Goal: Task Accomplishment & Management: Manage account settings

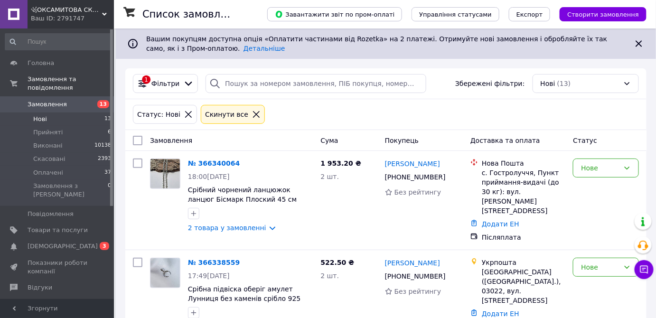
click at [253, 113] on icon at bounding box center [256, 114] width 7 height 7
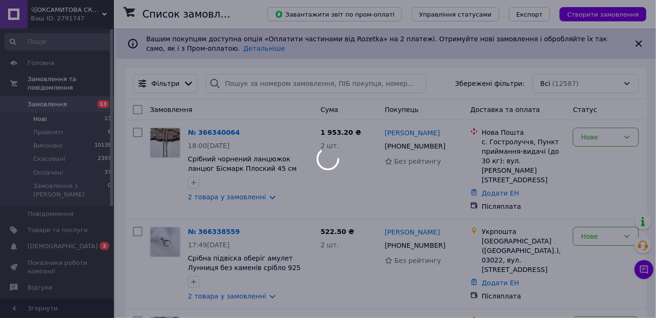
click at [75, 232] on div at bounding box center [328, 159] width 656 height 318
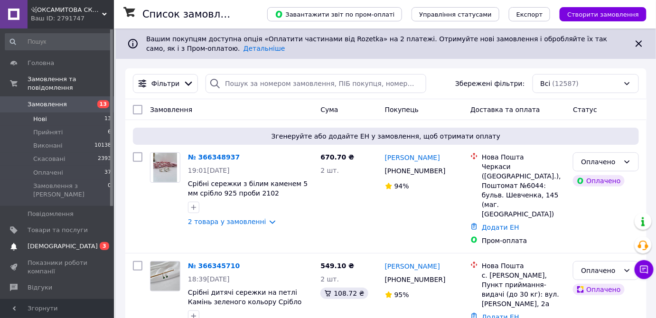
click at [61, 242] on span "[DEMOGRAPHIC_DATA]" at bounding box center [63, 246] width 70 height 9
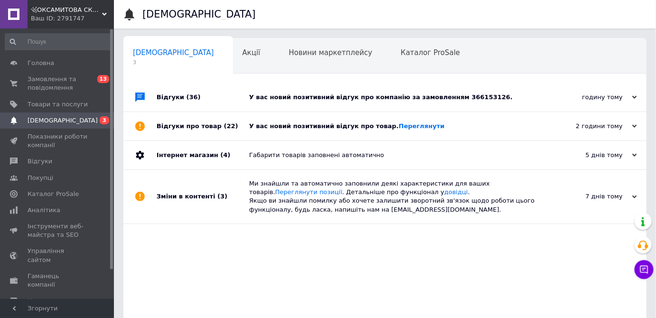
drag, startPoint x: 335, startPoint y: 100, endPoint x: 347, endPoint y: 104, distance: 13.1
click at [335, 100] on div "У вас новий позитивний відгук про компанію за замовленням 366153126." at bounding box center [395, 97] width 293 height 9
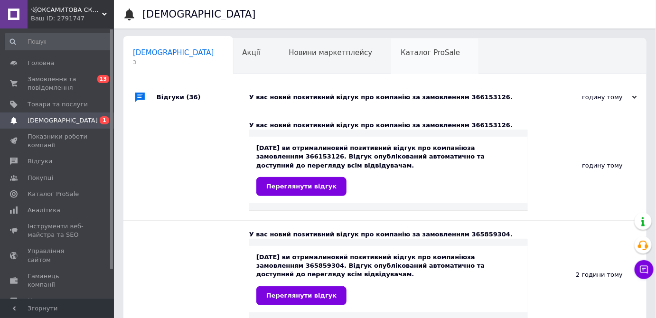
click at [391, 65] on div "Каталог ProSale 0" at bounding box center [435, 56] width 88 height 36
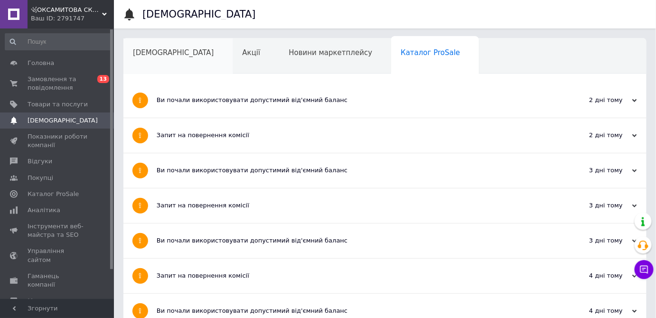
click at [138, 56] on span "[DEMOGRAPHIC_DATA]" at bounding box center [173, 52] width 81 height 9
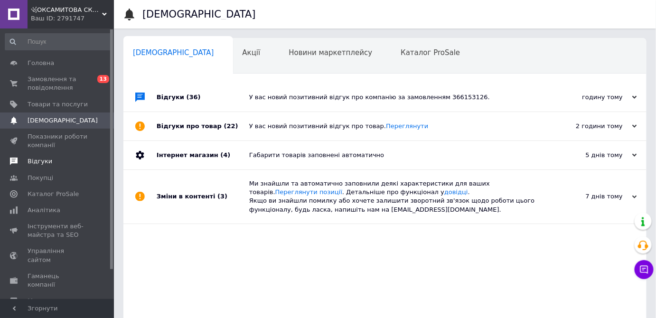
click at [63, 157] on link "Відгуки" at bounding box center [58, 161] width 117 height 16
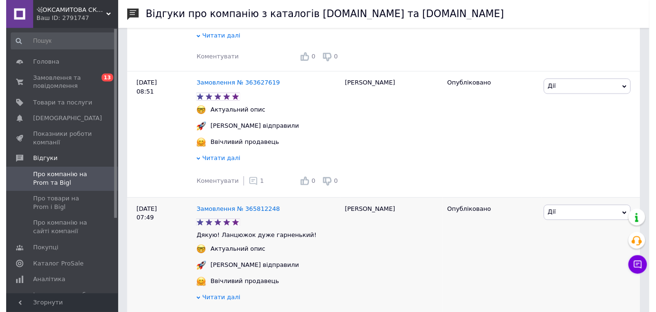
scroll to position [431, 0]
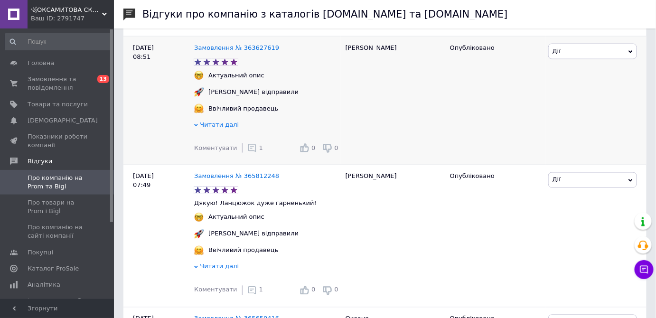
click at [247, 153] on icon at bounding box center [251, 147] width 9 height 9
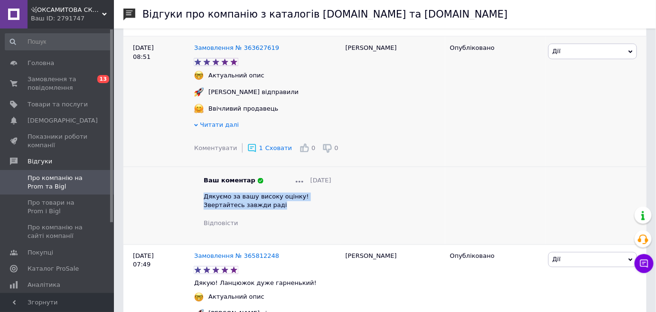
drag, startPoint x: 207, startPoint y: 204, endPoint x: 243, endPoint y: 214, distance: 37.4
click at [243, 210] on div "Дякуємо за вашу високу оцінку! Звертайтесь завжди раді" at bounding box center [268, 201] width 128 height 17
copy span "Дякуємо за вашу високу оцінку! Звертайтесь завжди раді"
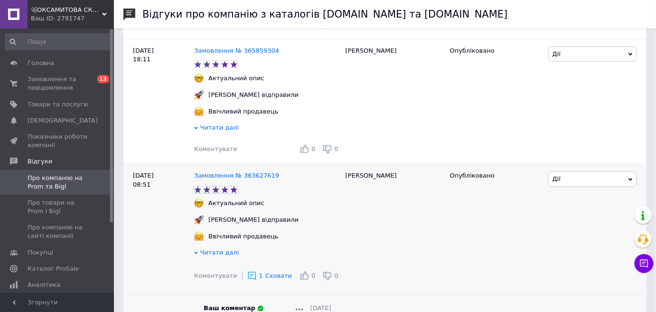
scroll to position [302, 0]
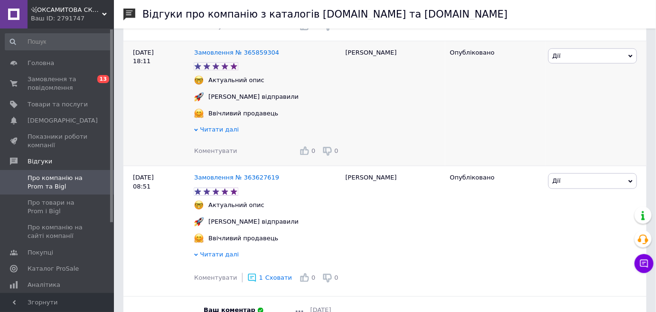
click at [209, 154] on span "Коментувати" at bounding box center [215, 150] width 43 height 7
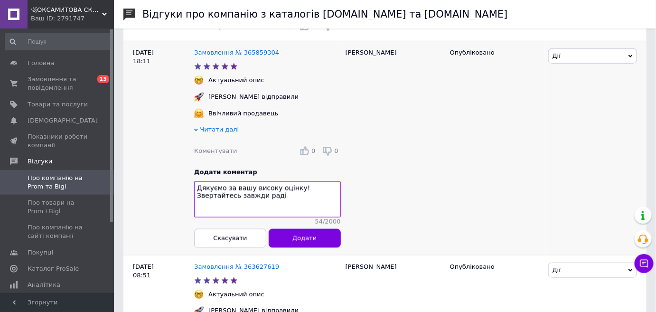
type textarea "Дякуємо за вашу високу оцінку! Звертайтесь завжди раді"
click at [326, 242] on button "Додати" at bounding box center [305, 238] width 72 height 19
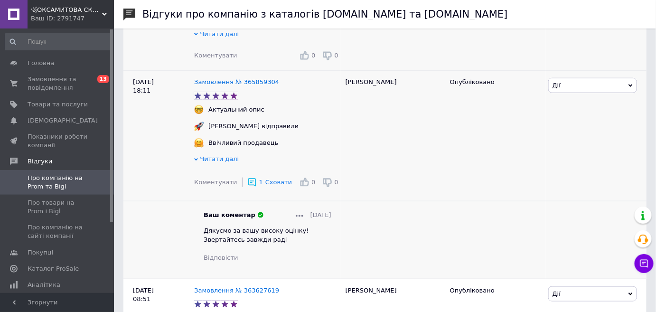
scroll to position [86, 0]
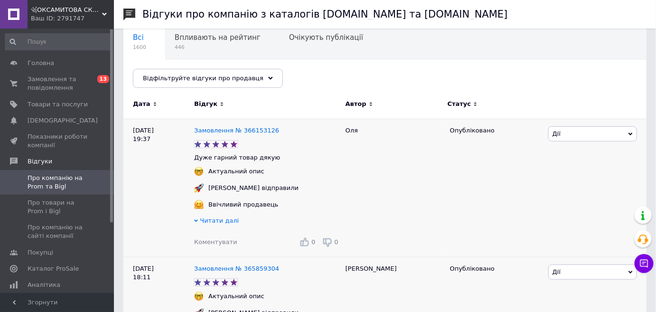
click at [215, 242] on span "Коментувати" at bounding box center [215, 241] width 43 height 7
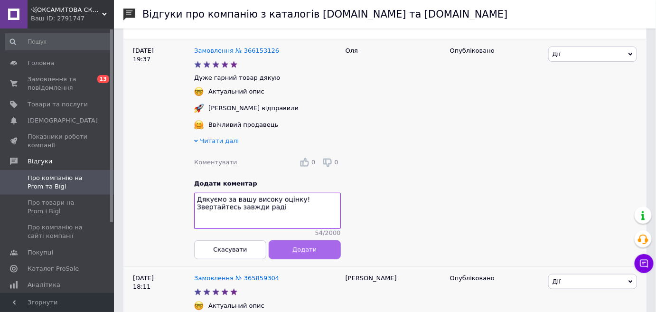
scroll to position [172, 0]
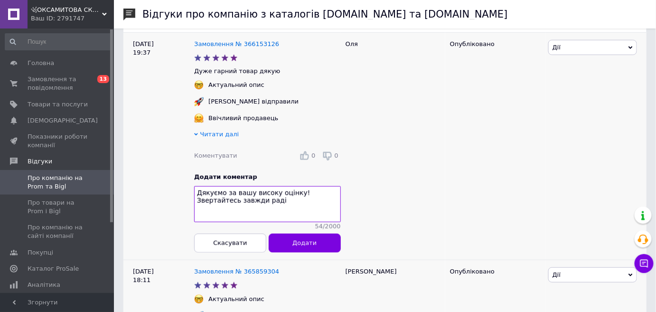
type textarea "Дякуємо за вашу високу оцінку! Звертайтесь завжди раді"
click at [314, 244] on span "Додати" at bounding box center [304, 242] width 24 height 7
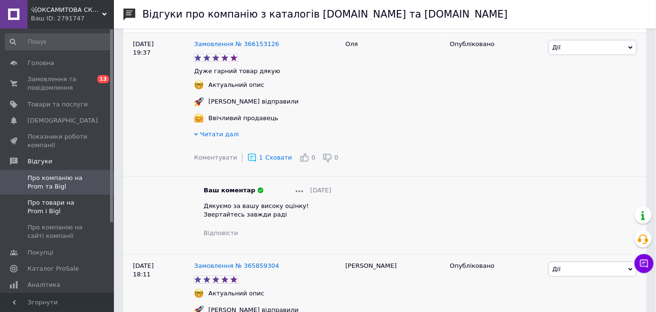
click at [46, 201] on span "Про товари на Prom і Bigl" at bounding box center [58, 206] width 60 height 17
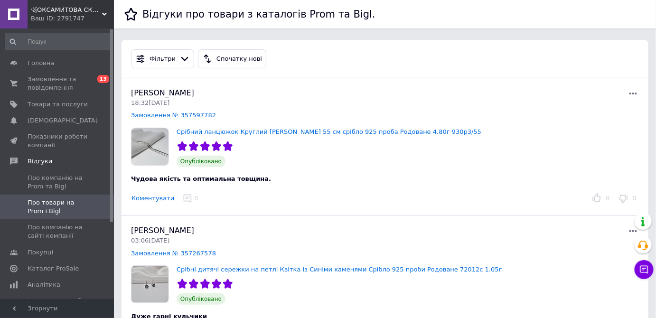
scroll to position [43, 0]
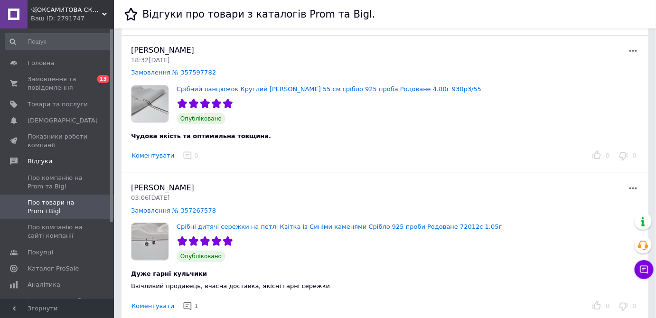
click at [157, 158] on button "Коментувати" at bounding box center [153, 156] width 44 height 10
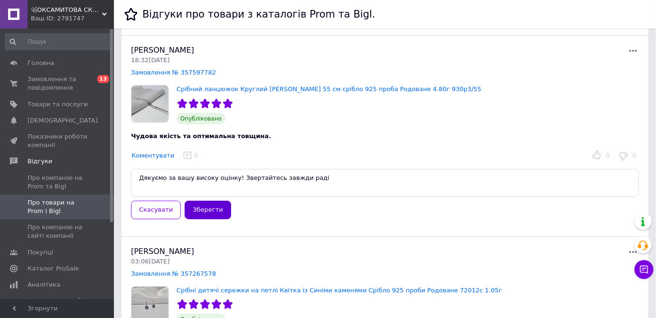
type textarea "Дякуємо за вашу високу оцінку! Звертайтесь завжди раді"
click at [205, 209] on button "Зберегти" at bounding box center [208, 210] width 46 height 19
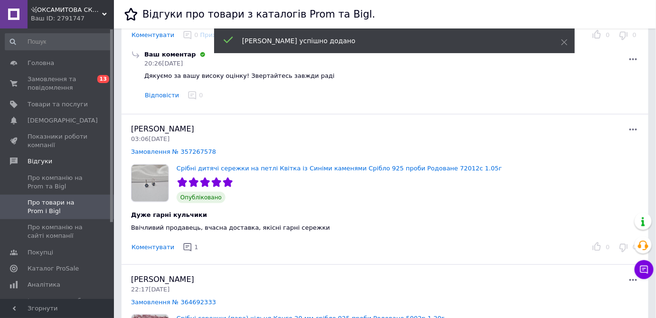
scroll to position [215, 0]
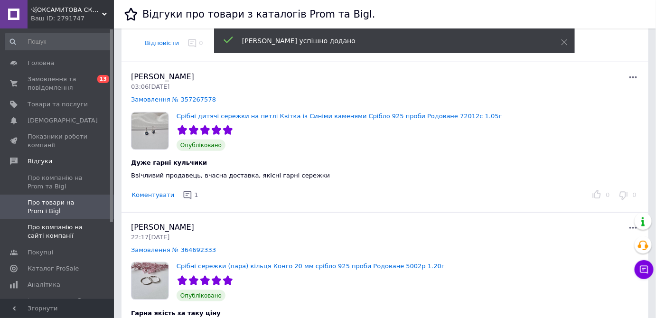
click at [73, 220] on link "Про компанію на сайті компанії" at bounding box center [58, 231] width 117 height 25
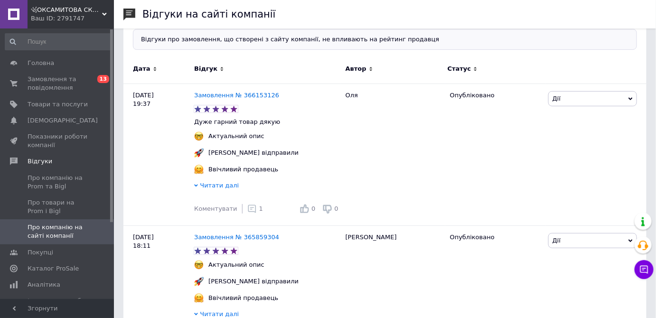
scroll to position [86, 0]
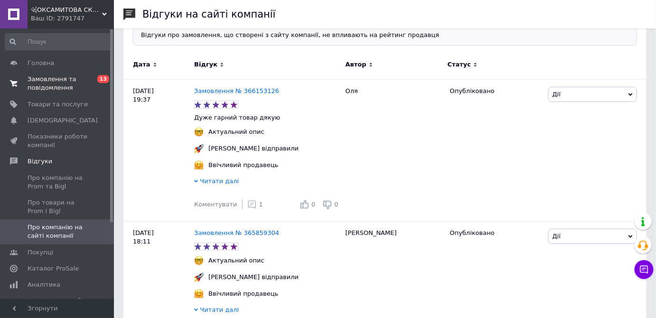
click at [63, 88] on span "Замовлення та повідомлення" at bounding box center [58, 83] width 60 height 17
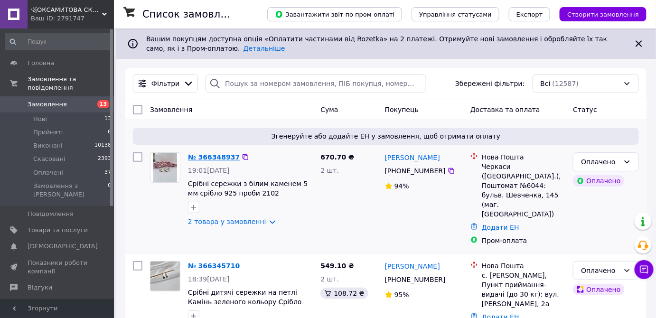
click at [200, 157] on link "№ 366348937" at bounding box center [214, 157] width 52 height 8
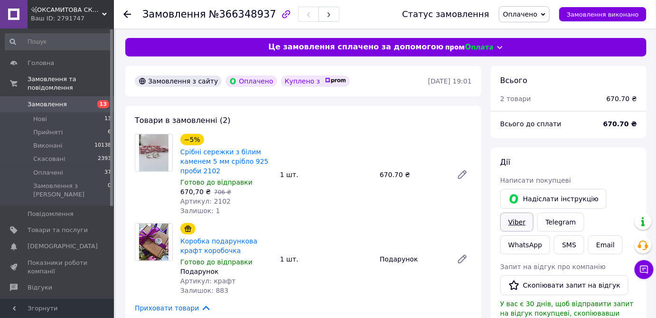
click at [533, 213] on link "Viber" at bounding box center [516, 222] width 33 height 19
drag, startPoint x: 213, startPoint y: 13, endPoint x: 259, endPoint y: 16, distance: 46.1
click at [259, 16] on span "№366348937" at bounding box center [242, 14] width 67 height 11
copy span "366348937"
click at [207, 155] on link "Срібні сережки з білим каменем 5 мм срібло 925 проби 2102" at bounding box center [224, 161] width 88 height 27
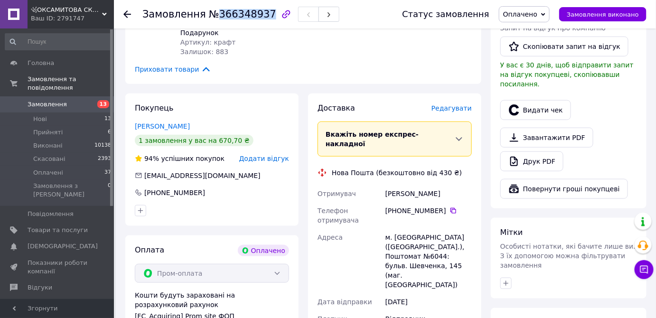
scroll to position [259, 0]
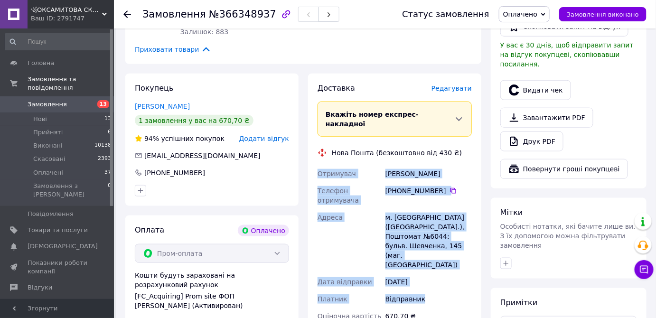
drag, startPoint x: 311, startPoint y: 164, endPoint x: 431, endPoint y: 267, distance: 158.2
click at [431, 267] on div "Доставка [PERSON_NAME] Вкажіть номер експрес-накладної Обов'язково введіть номе…" at bounding box center [394, 250] width 173 height 352
copy div "Отримувач [PERSON_NAME] Телефон отримувача [PHONE_NUMBER]   Адреса м. [GEOGRAPH…"
click at [342, 148] on div "Доставка [PERSON_NAME] Вкажіть номер експрес-накладної Обов'язково введіть номе…" at bounding box center [394, 249] width 154 height 333
drag, startPoint x: 333, startPoint y: 141, endPoint x: 407, endPoint y: 184, distance: 85.0
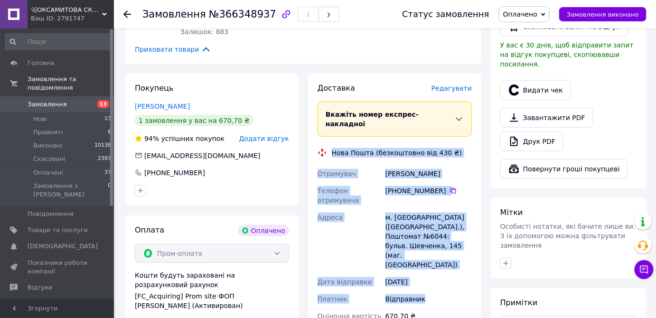
click at [431, 277] on div "Доставка [PERSON_NAME] Вкажіть номер експрес-накладної Обов'язково введіть номе…" at bounding box center [394, 249] width 154 height 333
copy div "Нова Пошта (безкоштовно від 430 ₴) Отримувач [PERSON_NAME] Телефон отримувача […"
click at [507, 260] on icon "button" at bounding box center [506, 264] width 8 height 8
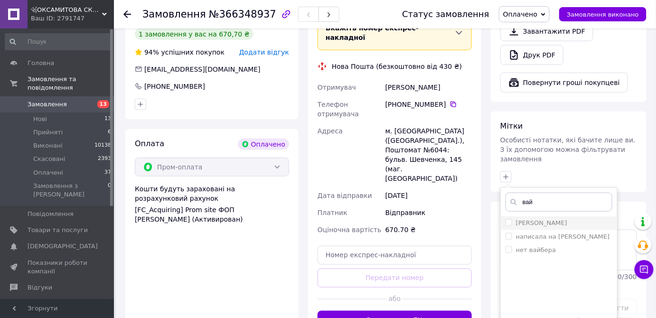
type input "вай"
click at [567, 219] on label "[PERSON_NAME]" at bounding box center [541, 222] width 51 height 7
checkbox input "true"
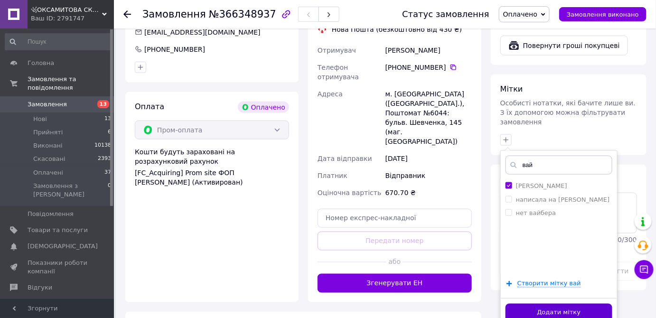
scroll to position [431, 0]
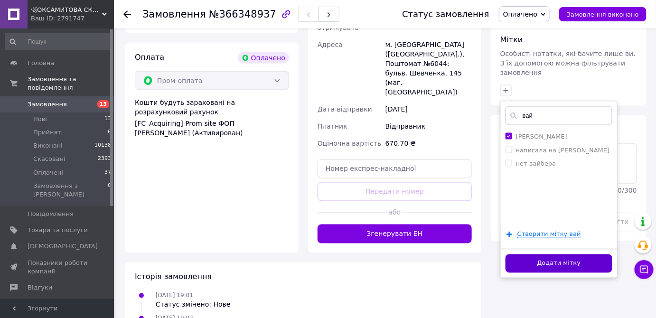
click at [558, 254] on button "Додати мітку" at bounding box center [558, 263] width 107 height 19
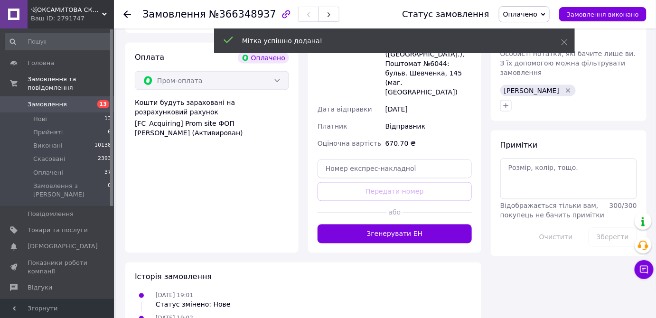
click at [124, 12] on icon at bounding box center [127, 14] width 8 height 8
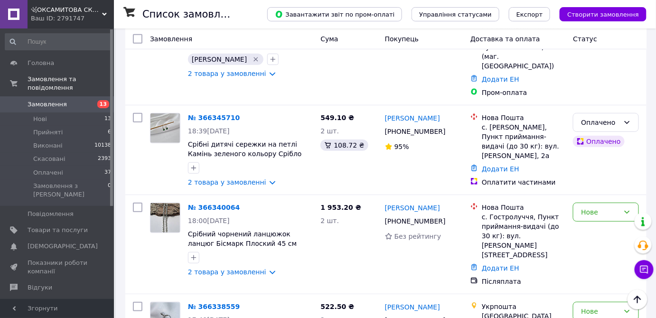
scroll to position [172, 0]
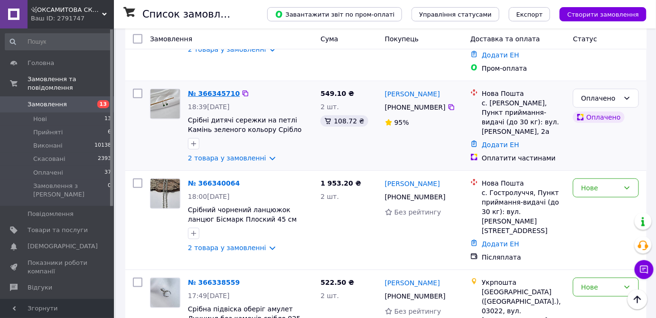
click at [212, 90] on link "№ 366345710" at bounding box center [214, 94] width 52 height 8
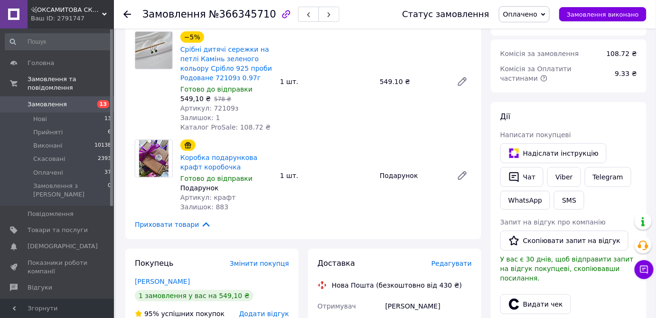
scroll to position [43, 0]
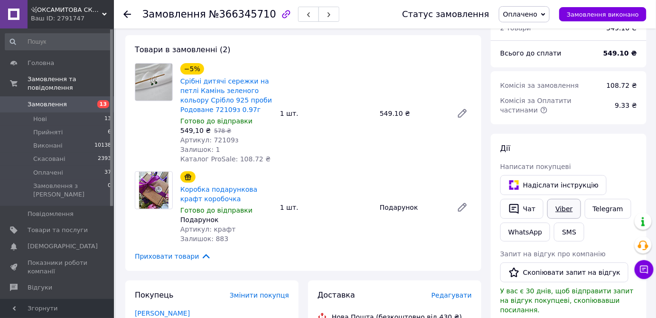
click at [562, 199] on link "Viber" at bounding box center [563, 209] width 33 height 20
drag, startPoint x: 213, startPoint y: 12, endPoint x: 261, endPoint y: 14, distance: 48.0
click at [261, 14] on div "Замовлення №366345710" at bounding box center [240, 14] width 197 height 16
click at [221, 12] on span "№366345710" at bounding box center [242, 14] width 67 height 11
drag, startPoint x: 261, startPoint y: 10, endPoint x: 268, endPoint y: 13, distance: 8.0
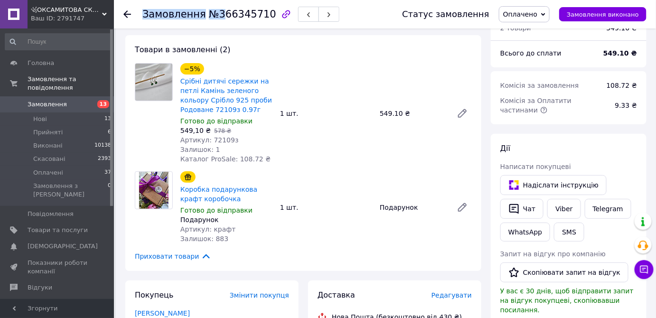
click at [268, 13] on div "Замовлення №366345710" at bounding box center [240, 14] width 197 height 16
click at [223, 15] on span "№366345710" at bounding box center [242, 14] width 67 height 11
drag, startPoint x: 213, startPoint y: 12, endPoint x: 259, endPoint y: 12, distance: 46.5
click at [259, 12] on span "№366345710" at bounding box center [242, 14] width 67 height 11
copy span "366345710"
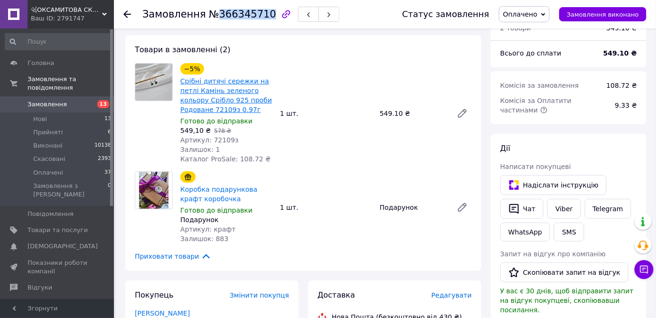
click at [220, 96] on link "Срібні дитячі сережки на петлі Камінь зеленого кольору Срібло 925 проби Родован…" at bounding box center [226, 95] width 92 height 36
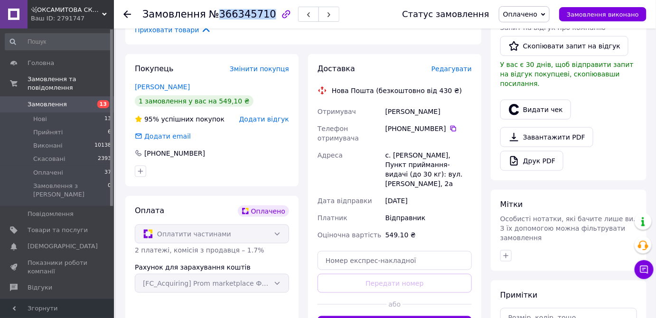
scroll to position [302, 0]
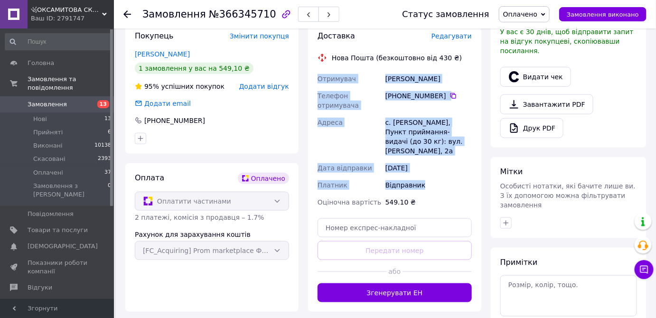
drag, startPoint x: 318, startPoint y: 78, endPoint x: 405, endPoint y: 145, distance: 109.6
click at [429, 184] on div "Отримувач [PERSON_NAME] Телефон отримувача [PHONE_NUMBER]   Адреса с. [PERSON_N…" at bounding box center [395, 140] width 158 height 140
copy div "Отримувач [PERSON_NAME] Телефон отримувача [PHONE_NUMBER]   Адреса с. [PERSON_N…"
click at [505, 217] on button "button" at bounding box center [505, 222] width 11 height 11
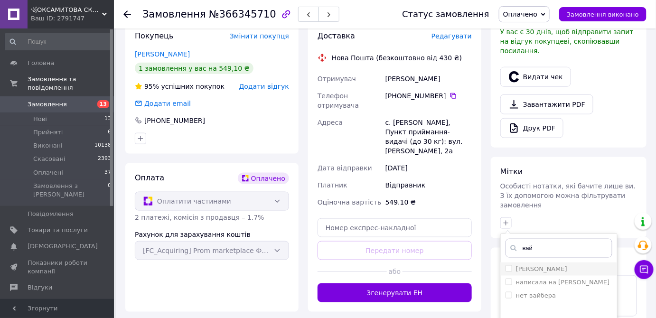
type input "вай"
click at [574, 265] on div "[PERSON_NAME]" at bounding box center [558, 269] width 107 height 9
checkbox input "true"
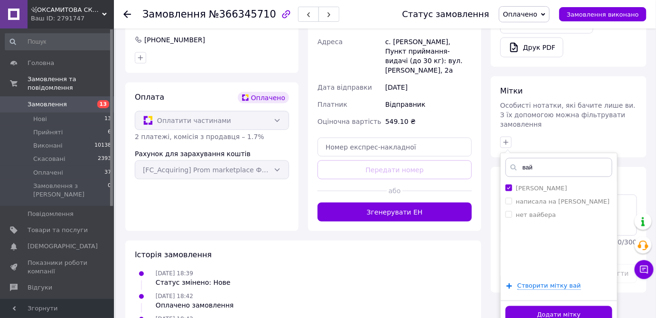
scroll to position [388, 0]
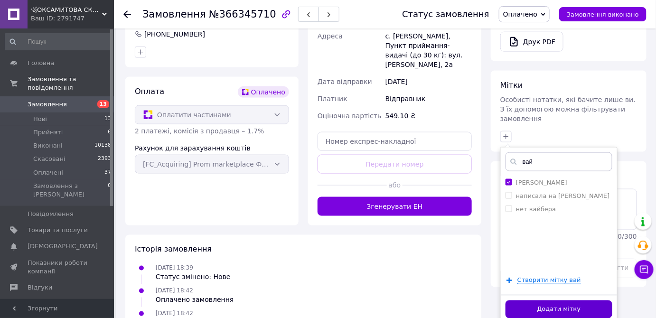
click at [578, 300] on button "Додати мітку" at bounding box center [558, 309] width 107 height 19
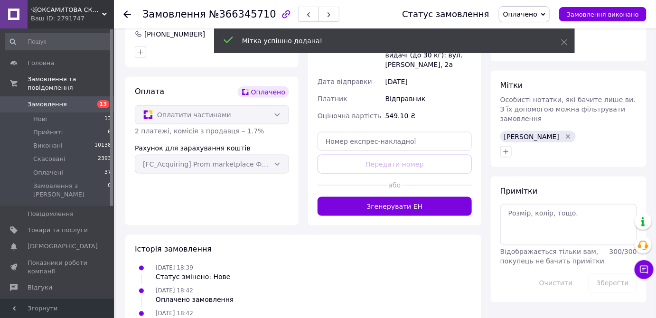
click at [130, 13] on use at bounding box center [127, 14] width 8 height 8
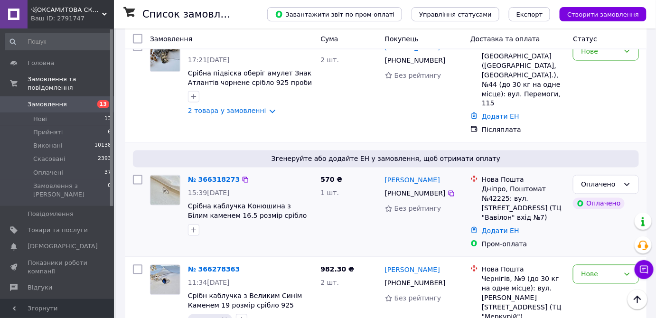
scroll to position [517, 0]
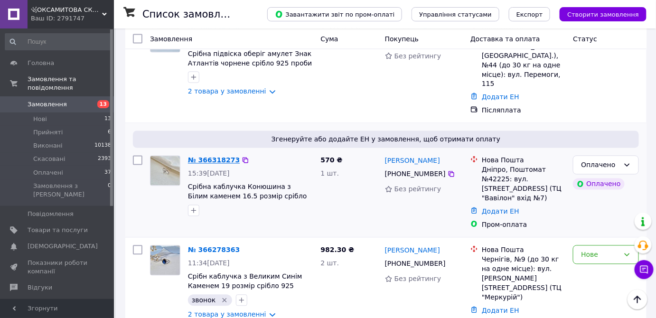
click at [219, 157] on link "№ 366318273" at bounding box center [214, 161] width 52 height 8
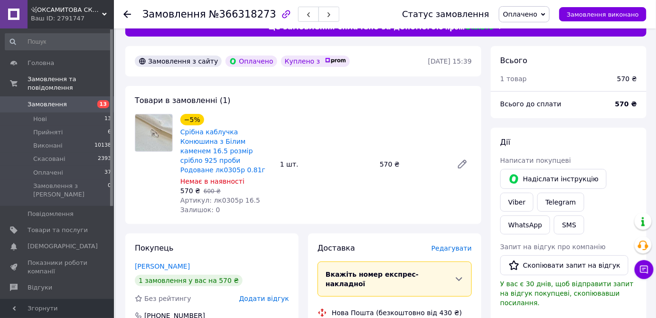
scroll to position [14, 0]
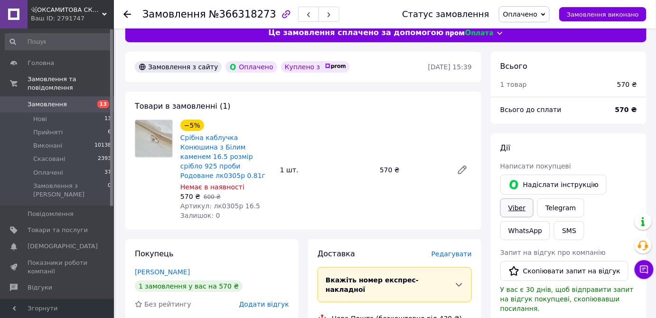
click at [533, 198] on link "Viber" at bounding box center [516, 207] width 33 height 19
drag, startPoint x: 212, startPoint y: 13, endPoint x: 260, endPoint y: 14, distance: 47.9
click at [260, 14] on span "№366318273" at bounding box center [242, 14] width 67 height 11
copy span "366318273"
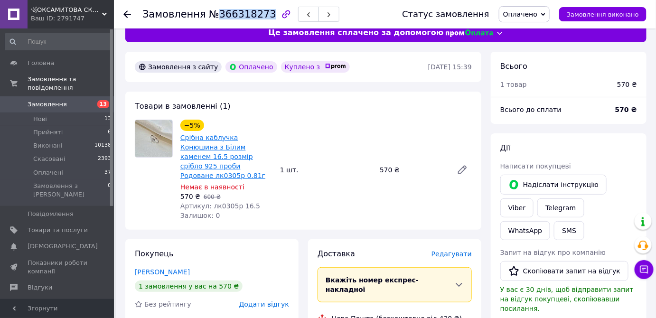
click at [236, 156] on link "Срібна каблучка Конюшина з Білим каменем 16.5 розмір срібло 925 проби Родоване …" at bounding box center [222, 157] width 85 height 46
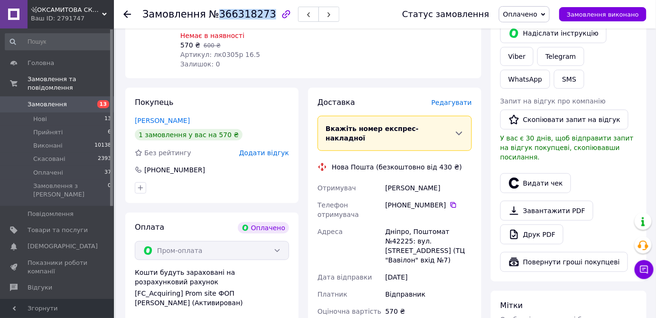
scroll to position [187, 0]
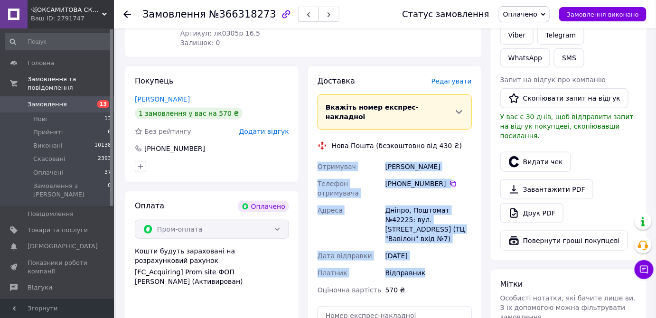
drag, startPoint x: 314, startPoint y: 143, endPoint x: 456, endPoint y: 240, distance: 172.3
click at [456, 240] on div "Доставка [PERSON_NAME] Вкажіть номер експрес-накладної Обов'язково введіть номе…" at bounding box center [394, 232] width 173 height 333
copy div "Отримувач [PERSON_NAME] Телефон отримувача +380 50 602 26 [GEOGRAPHIC_DATA]: ву…"
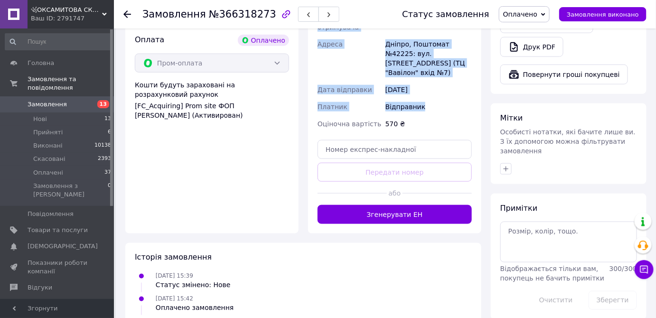
scroll to position [359, 0]
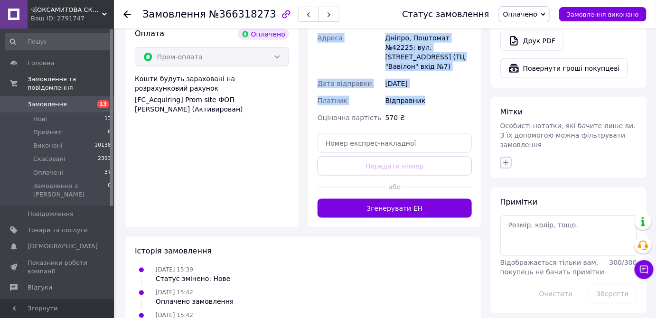
click at [508, 157] on button "button" at bounding box center [505, 162] width 11 height 11
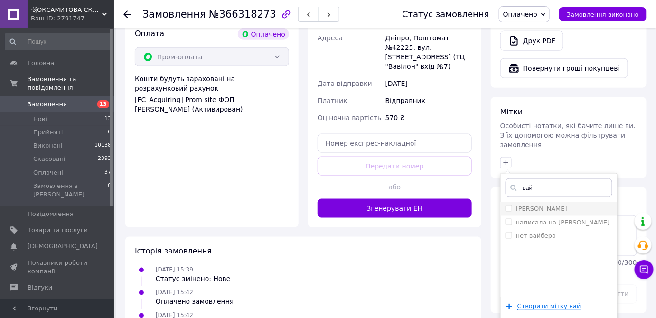
type input "вай"
click at [551, 205] on label "[PERSON_NAME]" at bounding box center [541, 208] width 51 height 7
checkbox input "true"
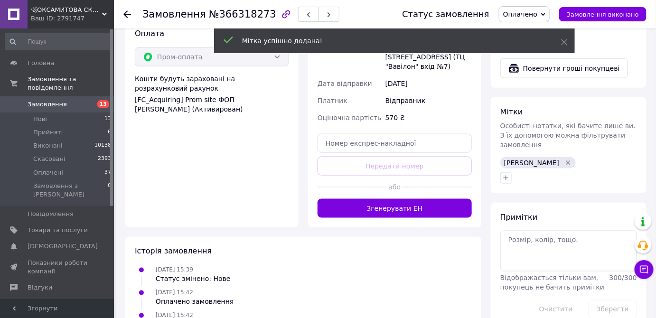
click at [129, 13] on icon at bounding box center [127, 14] width 8 height 8
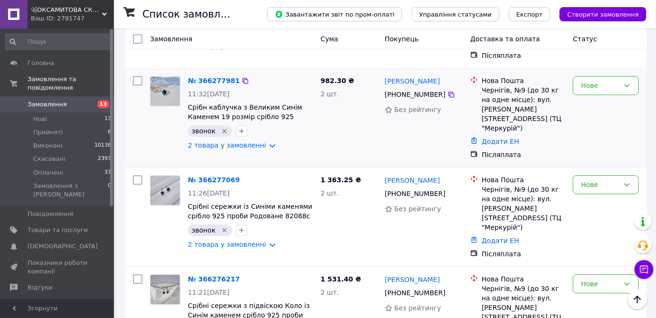
scroll to position [819, 0]
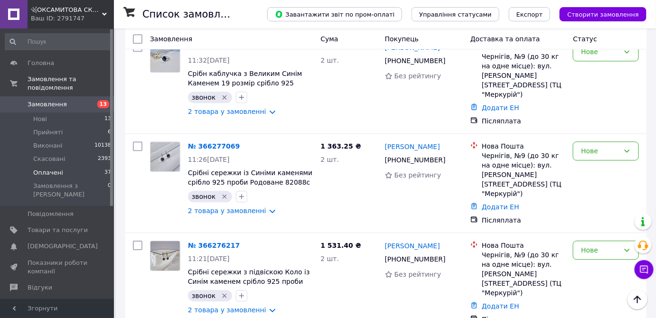
click at [51, 168] on span "Оплачені" at bounding box center [48, 172] width 30 height 9
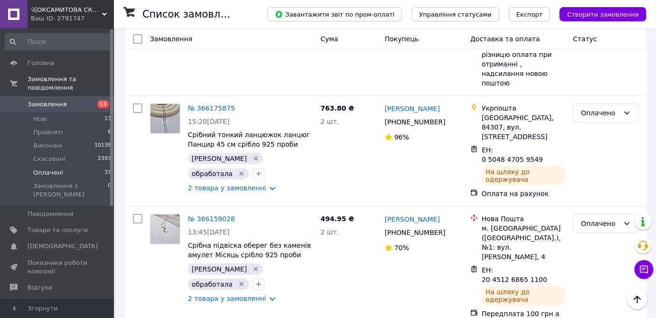
scroll to position [1251, 0]
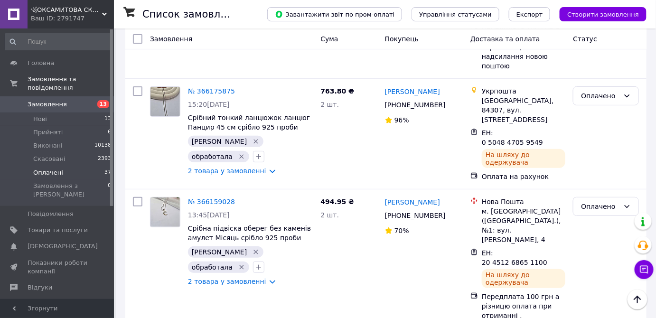
click at [609, 157] on li "Виконано" at bounding box center [606, 158] width 65 height 17
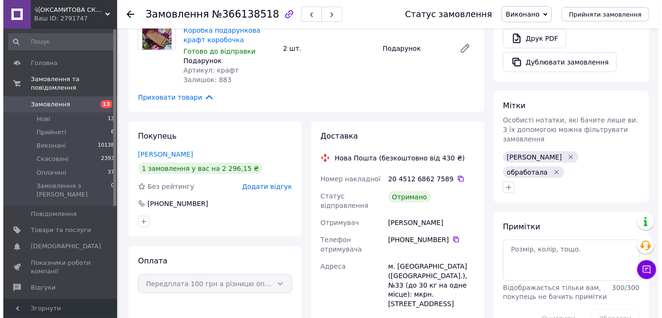
scroll to position [311, 0]
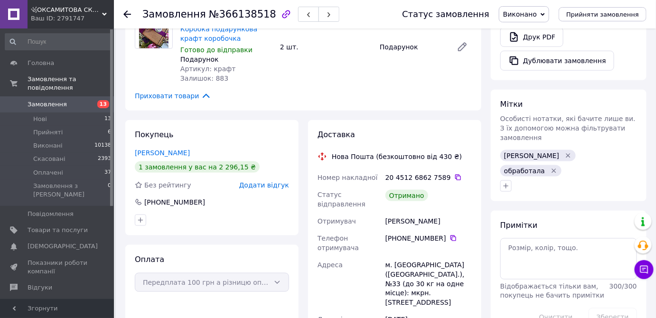
click at [261, 181] on span "Додати відгук" at bounding box center [264, 185] width 50 height 8
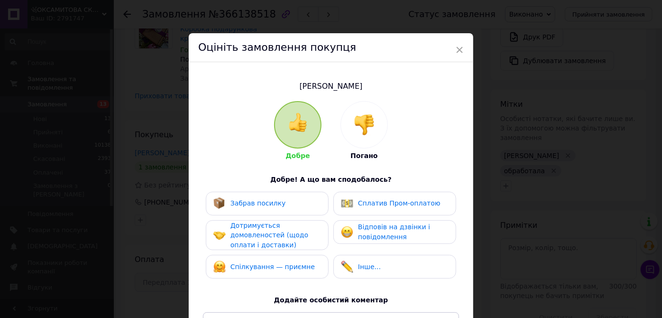
click at [302, 196] on div "Забрав посилку" at bounding box center [267, 204] width 123 height 24
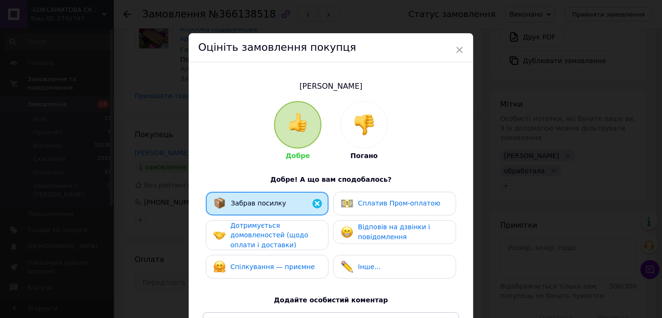
click at [300, 235] on div "Дотримується домовленостей (щодо оплати і доставки)" at bounding box center [276, 235] width 90 height 29
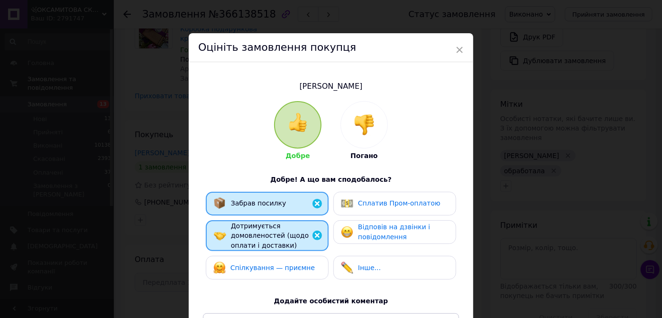
click at [302, 266] on span "Спілкування — приємне" at bounding box center [273, 268] width 84 height 8
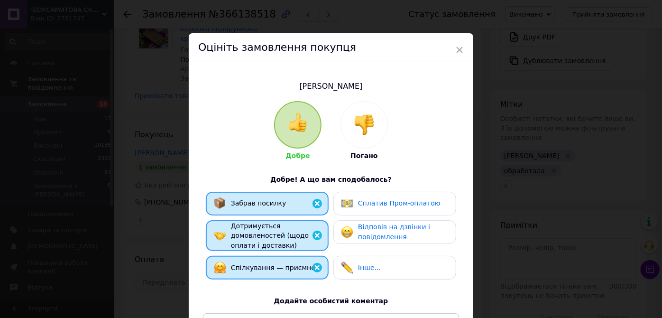
click at [368, 235] on span "Відповів на дзвінки і повідомлення" at bounding box center [394, 232] width 72 height 18
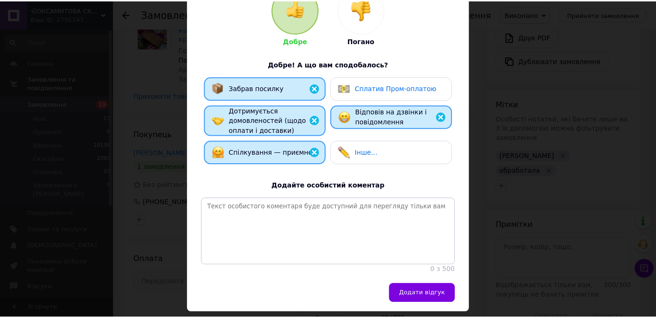
scroll to position [152, 0]
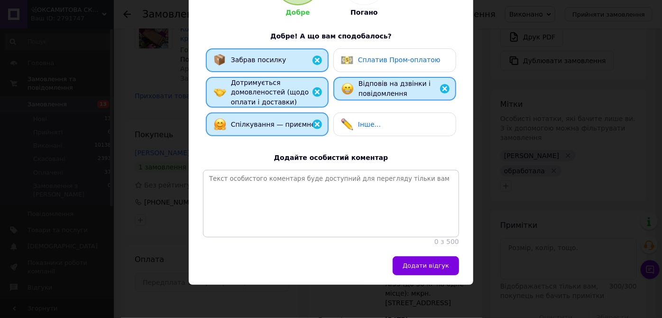
click at [426, 272] on button "Додати відгук" at bounding box center [426, 265] width 66 height 19
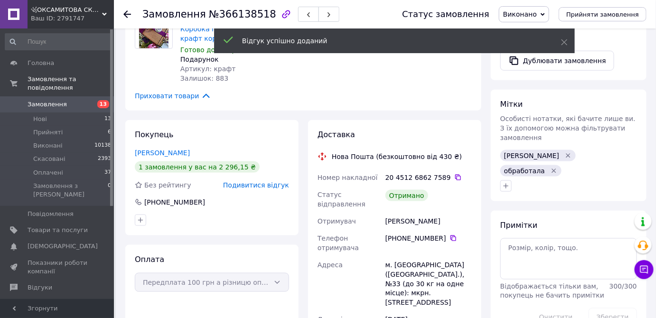
click at [125, 13] on use at bounding box center [127, 14] width 8 height 8
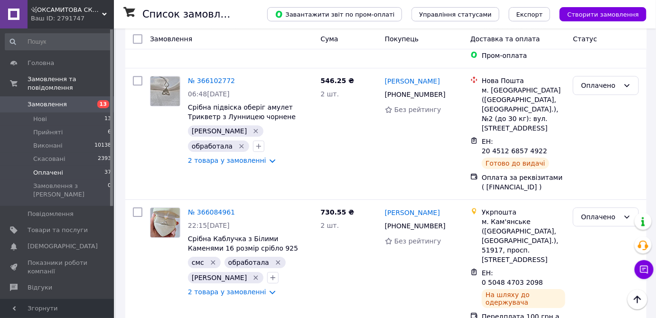
scroll to position [2113, 0]
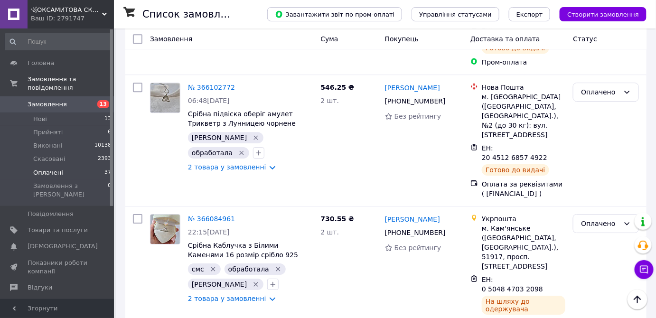
drag, startPoint x: 597, startPoint y: 165, endPoint x: 505, endPoint y: 145, distance: 94.1
click at [597, 165] on li "Виконано" at bounding box center [606, 166] width 65 height 17
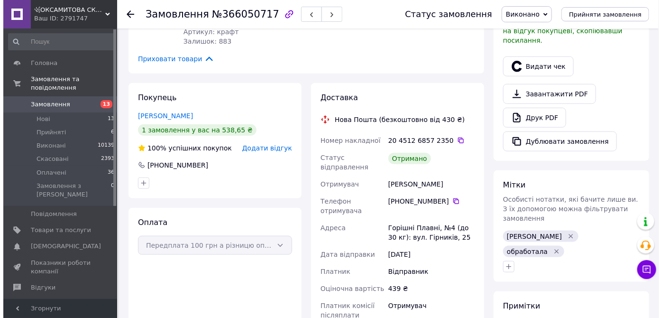
scroll to position [217, 0]
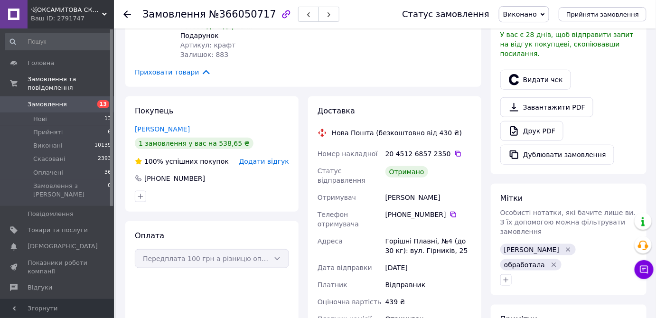
click at [280, 159] on span "Додати відгук" at bounding box center [264, 162] width 50 height 8
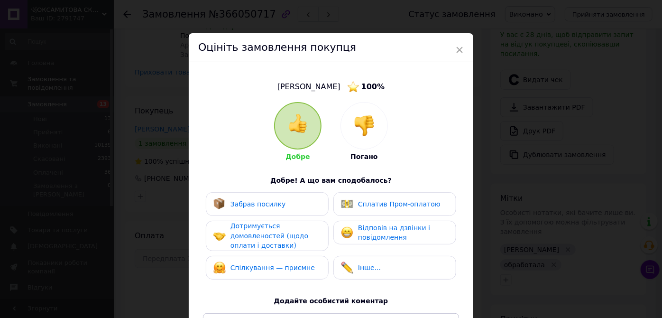
click at [261, 208] on div "Забрав посилку" at bounding box center [250, 204] width 73 height 12
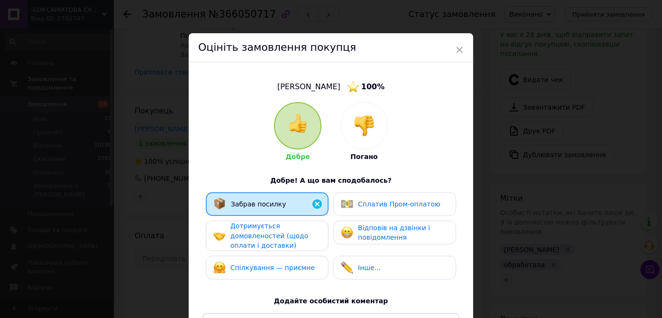
click at [263, 231] on span "Дотримується домовленостей (щодо оплати і доставки)" at bounding box center [270, 235] width 78 height 27
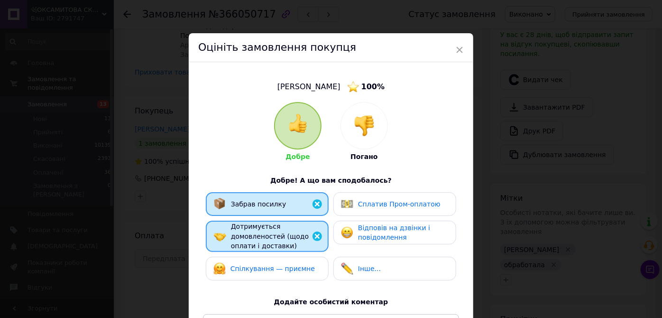
click at [274, 269] on span "Спілкування — приємне" at bounding box center [273, 269] width 84 height 8
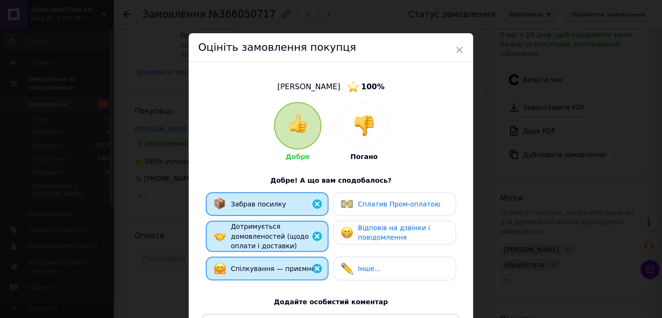
click at [351, 225] on div "Відповів на дзвінки і повідомлення" at bounding box center [394, 232] width 107 height 19
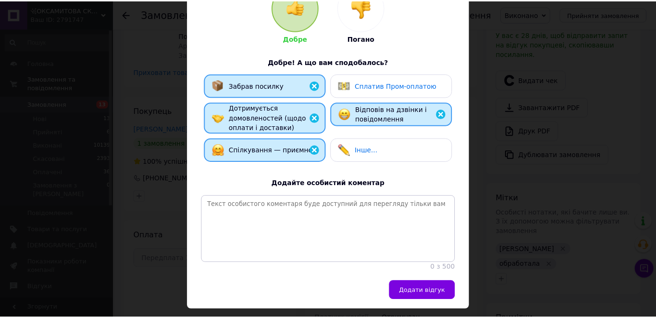
scroll to position [153, 0]
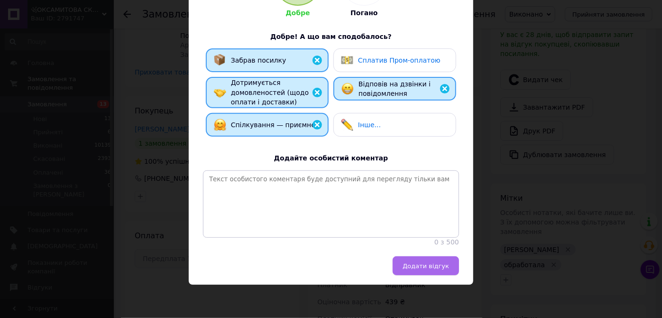
click at [418, 266] on span "Додати відгук" at bounding box center [426, 265] width 47 height 7
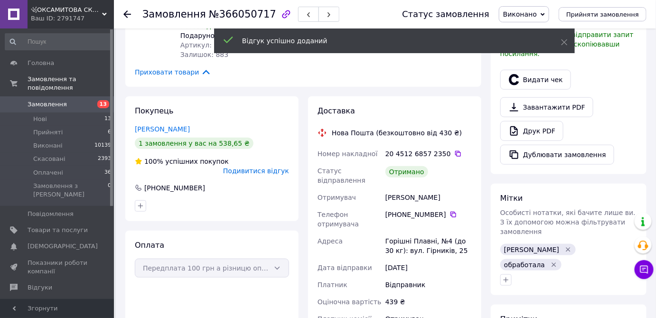
click at [128, 14] on icon at bounding box center [127, 14] width 8 height 8
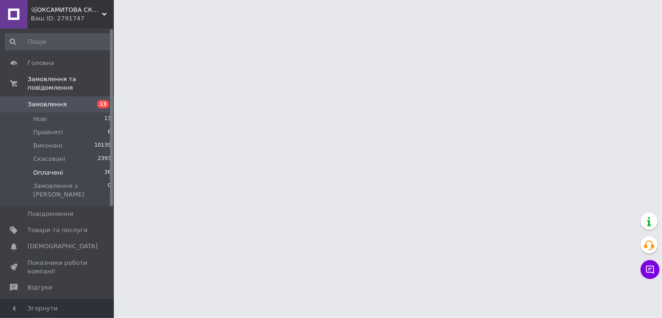
click at [44, 168] on span "Оплачені" at bounding box center [48, 172] width 30 height 9
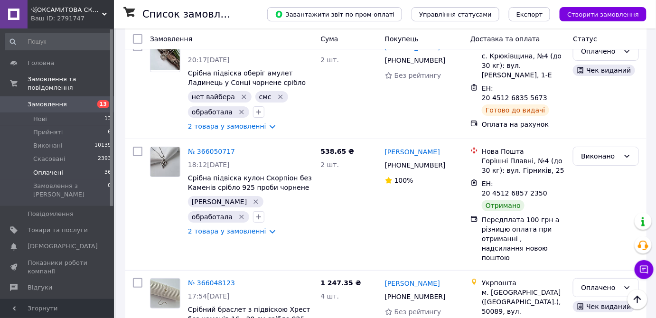
scroll to position [2299, 0]
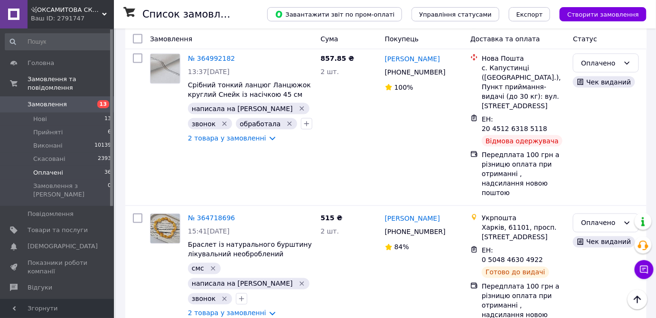
scroll to position [1610, 0]
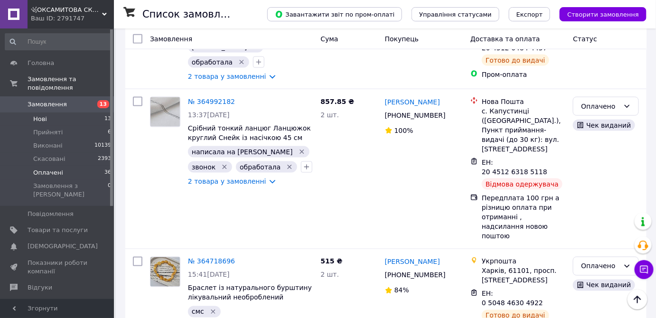
click at [62, 112] on li "Нові 13" at bounding box center [58, 118] width 117 height 13
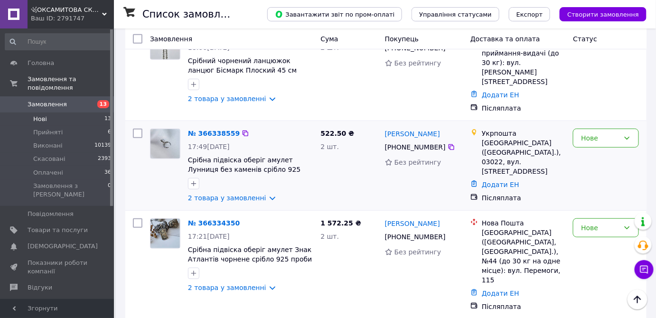
scroll to position [172, 0]
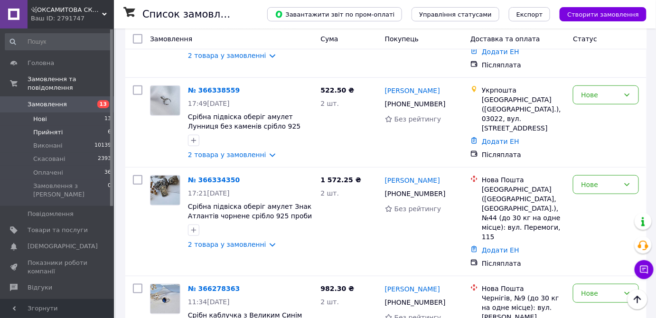
click at [53, 128] on span "Прийняті" at bounding box center [47, 132] width 29 height 9
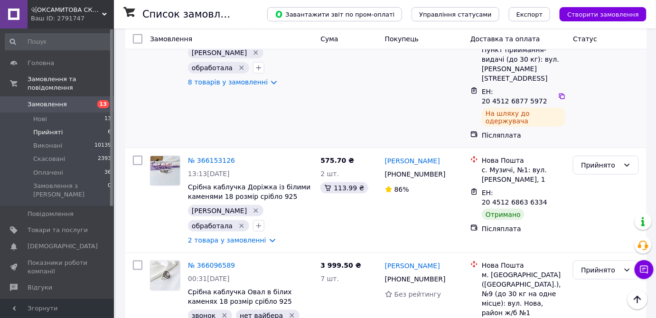
scroll to position [259, 0]
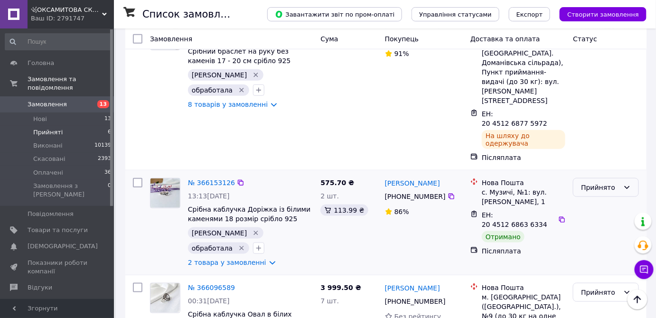
click at [607, 182] on div "Прийнято" at bounding box center [600, 187] width 38 height 10
drag, startPoint x: 594, startPoint y: 160, endPoint x: 426, endPoint y: 166, distance: 168.1
click at [594, 160] on li "Виконано" at bounding box center [606, 163] width 65 height 17
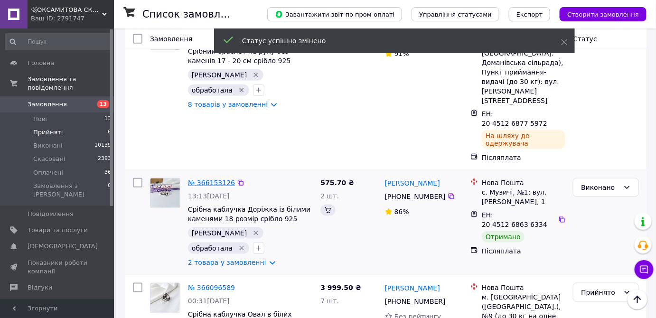
click at [200, 179] on link "№ 366153126" at bounding box center [211, 183] width 47 height 8
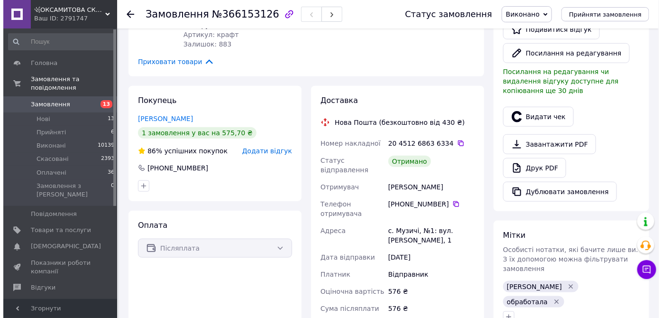
scroll to position [250, 0]
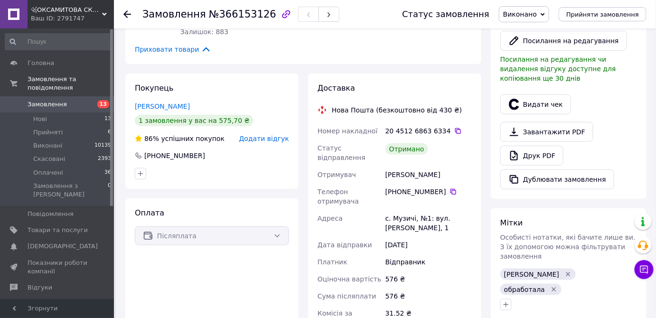
click at [265, 140] on span "Додати відгук" at bounding box center [264, 139] width 50 height 8
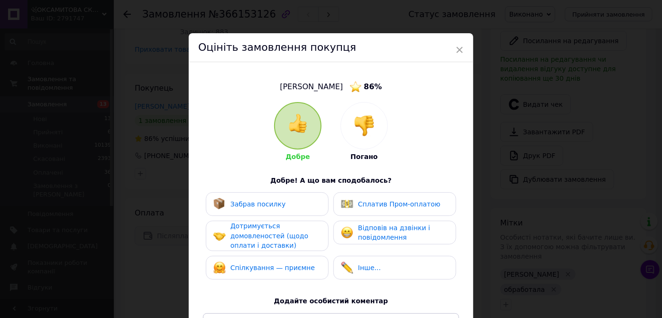
click at [278, 204] on div "Забрав посилку" at bounding box center [268, 204] width 108 height 12
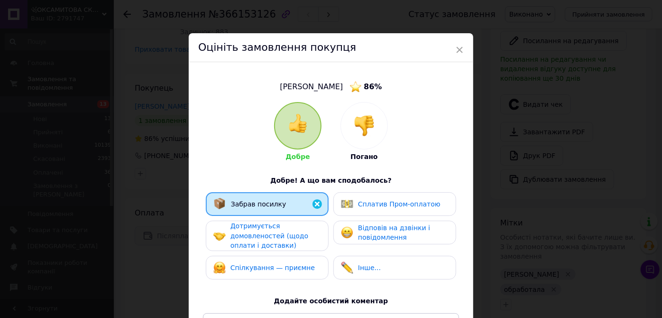
click at [280, 243] on span "Дотримується домовленостей (щодо оплати і доставки)" at bounding box center [270, 235] width 78 height 27
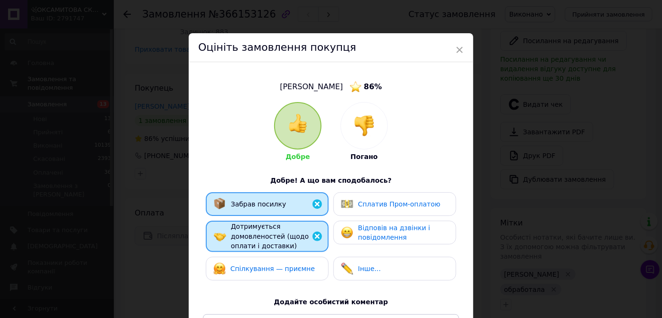
click at [282, 271] on div "Спілкування — приємне" at bounding box center [273, 269] width 84 height 10
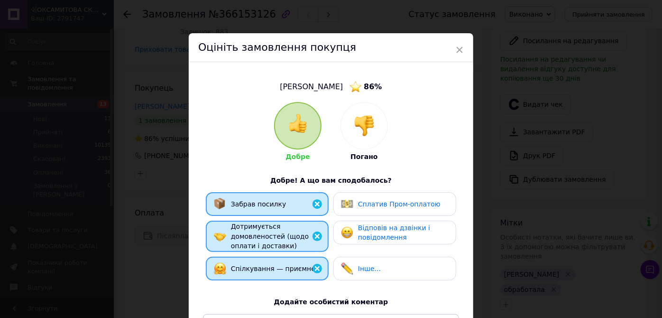
click at [343, 238] on img at bounding box center [347, 232] width 12 height 12
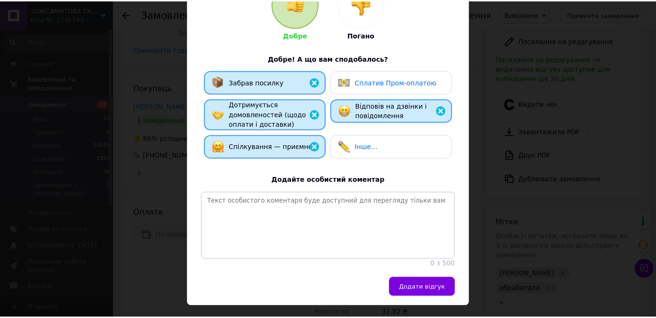
scroll to position [129, 0]
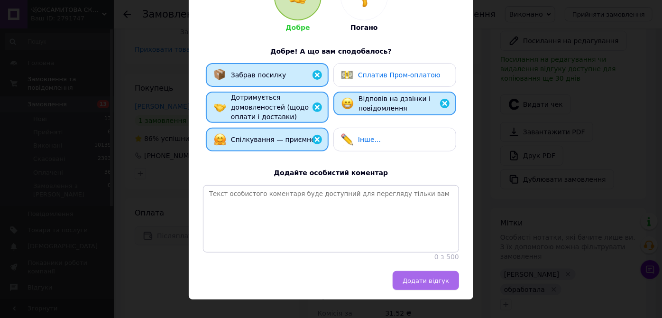
click at [428, 285] on button "Додати відгук" at bounding box center [426, 280] width 66 height 19
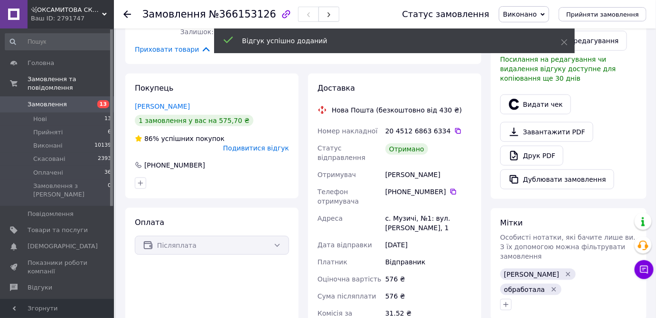
click at [123, 13] on div "Замовлення №366153126 Статус замовлення Виконано Прийнято Скасовано Оплачено Пр…" at bounding box center [385, 14] width 542 height 28
click at [127, 14] on use at bounding box center [127, 14] width 8 height 8
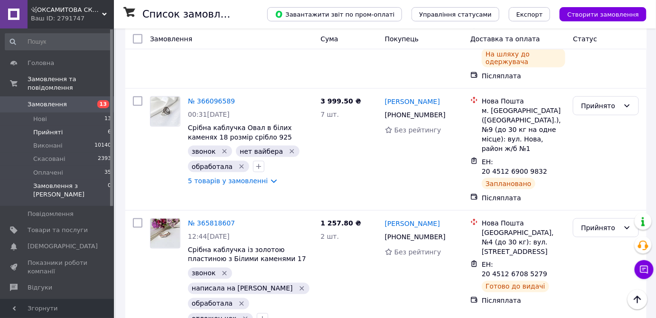
scroll to position [343, 0]
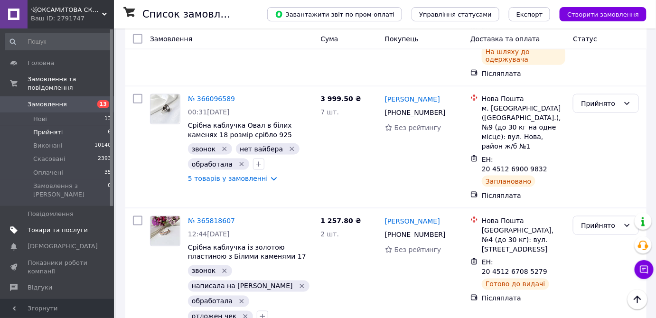
click at [36, 226] on span "Товари та послуги" at bounding box center [58, 230] width 60 height 9
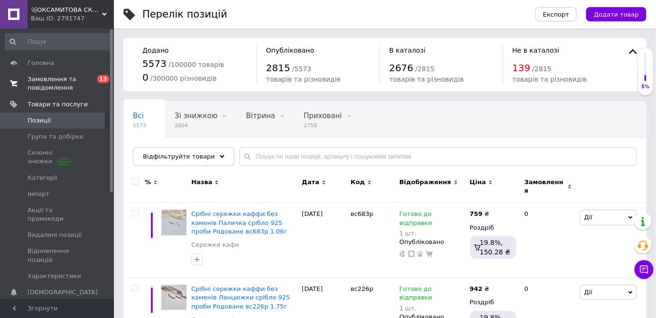
click at [52, 92] on span "Замовлення та повідомлення" at bounding box center [58, 83] width 60 height 17
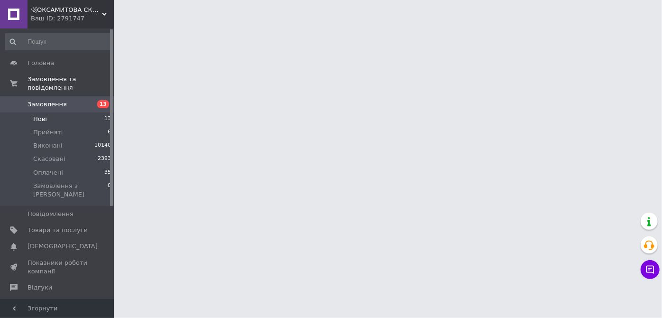
click at [44, 115] on span "Нові" at bounding box center [40, 119] width 14 height 9
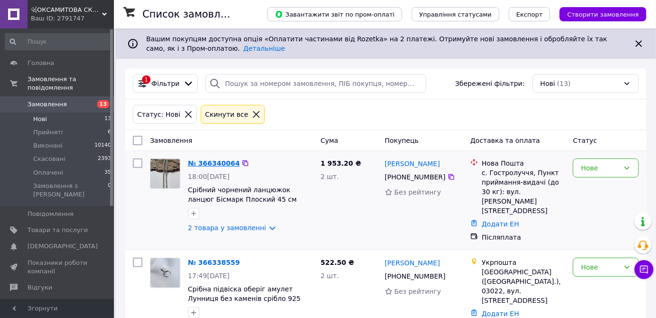
click at [206, 163] on link "№ 366340064" at bounding box center [214, 163] width 52 height 8
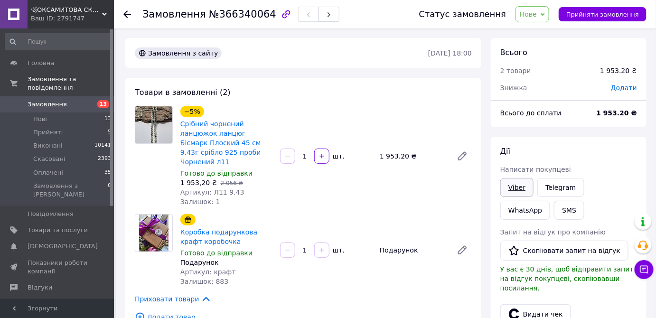
click at [519, 185] on link "Viber" at bounding box center [516, 187] width 33 height 19
click at [522, 187] on link "Viber" at bounding box center [516, 187] width 33 height 19
drag, startPoint x: 212, startPoint y: 11, endPoint x: 260, endPoint y: 11, distance: 48.4
click at [260, 11] on span "№366340064" at bounding box center [242, 14] width 67 height 11
copy span "366340064"
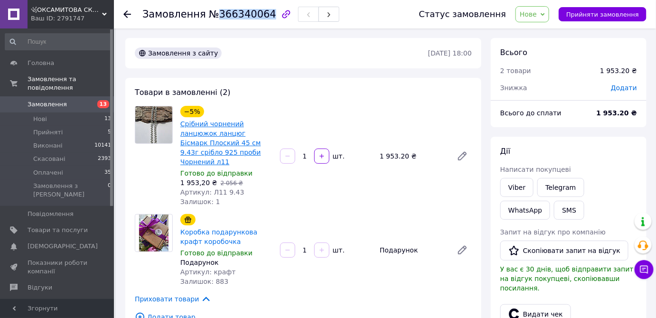
click at [226, 141] on link "Срібний чорнений ланцюжок ланцюг Бісмарк Плоский 45 см 9.43г срібло 925 проби Ч…" at bounding box center [220, 143] width 81 height 46
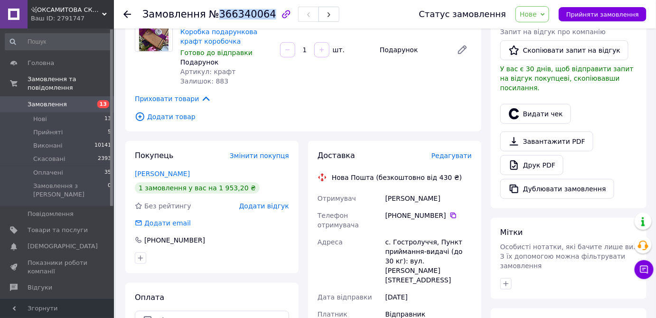
scroll to position [215, 0]
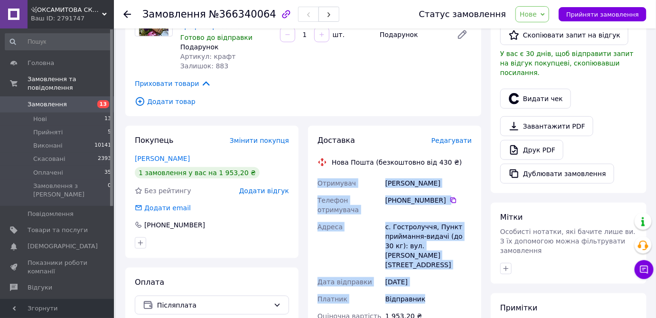
drag, startPoint x: 313, startPoint y: 173, endPoint x: 430, endPoint y: 265, distance: 148.7
click at [432, 269] on div "Доставка Редагувати Нова Пошта (безкоштовно від 430 ₴) Отримувач [PERSON_NAME] …" at bounding box center [394, 311] width 173 height 370
copy div "Отримувач [PERSON_NAME] Телефон отримувача [PHONE_NUMBER]   Адреса с. Гостролуч…"
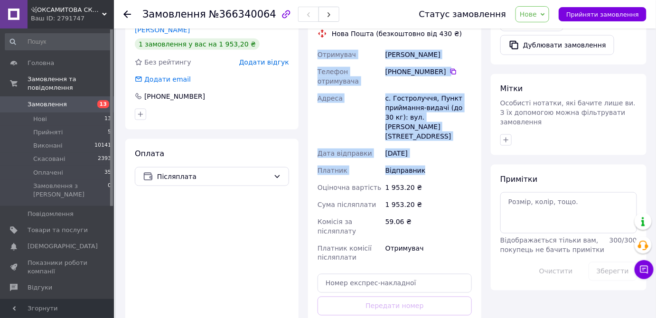
scroll to position [345, 0]
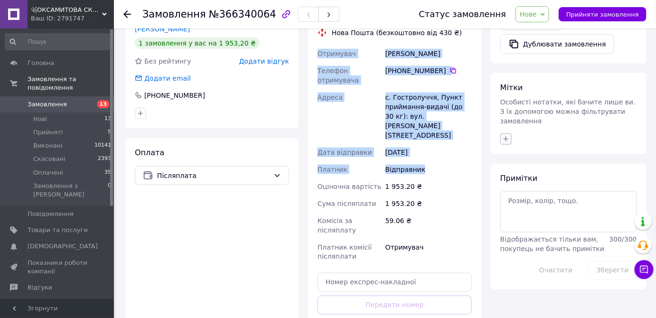
click at [505, 135] on icon "button" at bounding box center [506, 139] width 8 height 8
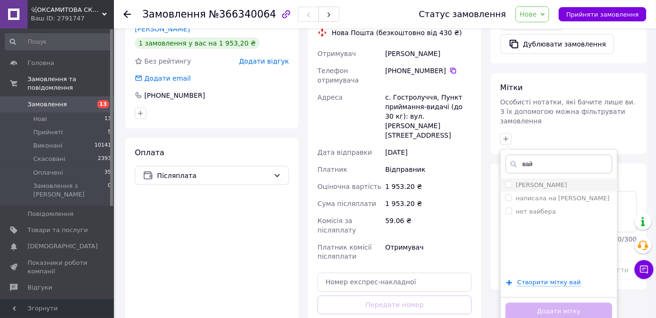
type input "вай"
click at [560, 181] on label "[PERSON_NAME]" at bounding box center [541, 184] width 51 height 7
checkbox input "true"
click at [556, 303] on button "Додати мітку" at bounding box center [558, 312] width 107 height 19
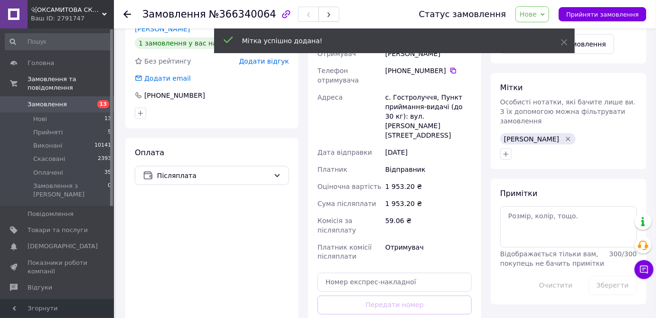
click at [128, 13] on use at bounding box center [127, 14] width 8 height 8
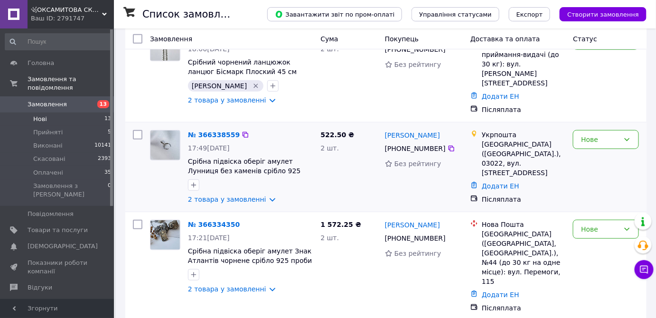
scroll to position [129, 0]
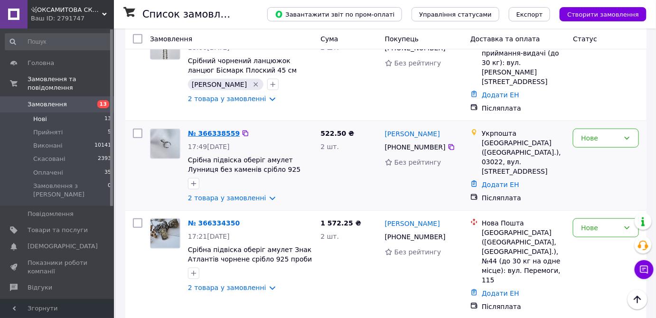
click at [207, 130] on link "№ 366338559" at bounding box center [214, 134] width 52 height 8
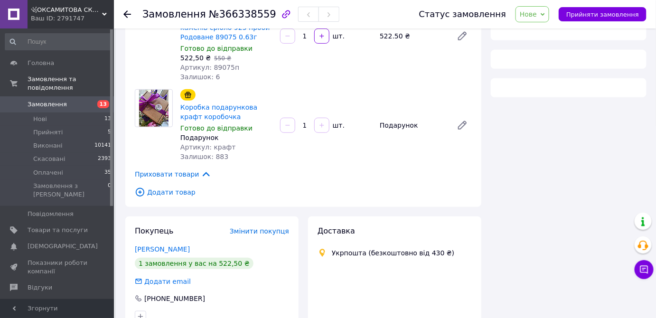
scroll to position [129, 0]
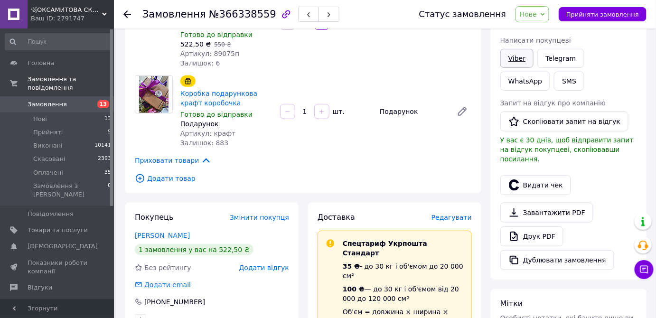
click at [515, 58] on link "Viber" at bounding box center [516, 58] width 33 height 19
drag, startPoint x: 208, startPoint y: 13, endPoint x: 261, endPoint y: 17, distance: 52.8
click at [261, 17] on div "Замовлення №366338559" at bounding box center [240, 14] width 197 height 16
drag, startPoint x: 257, startPoint y: 16, endPoint x: 210, endPoint y: 14, distance: 46.5
click at [210, 14] on span "№366338559" at bounding box center [242, 14] width 67 height 11
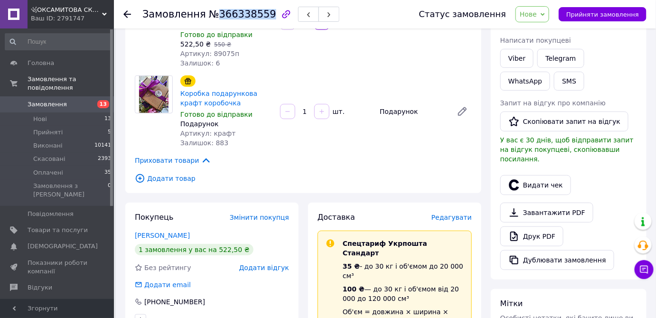
drag, startPoint x: 214, startPoint y: 11, endPoint x: 260, endPoint y: 15, distance: 46.1
click at [260, 15] on span "№366338559" at bounding box center [242, 14] width 67 height 11
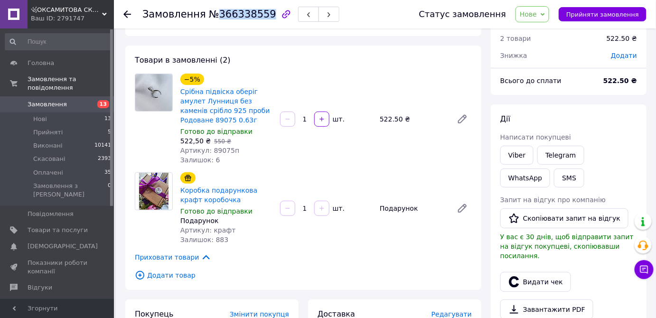
scroll to position [0, 0]
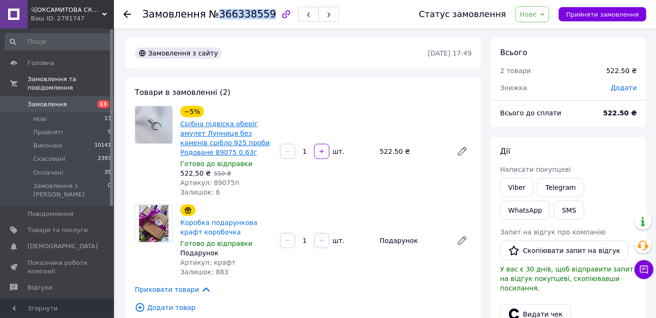
click at [216, 130] on link "Срібна підвіска оберіг амулет Лунниця без каменів срібло 925 проби Родоване 890…" at bounding box center [225, 138] width 90 height 36
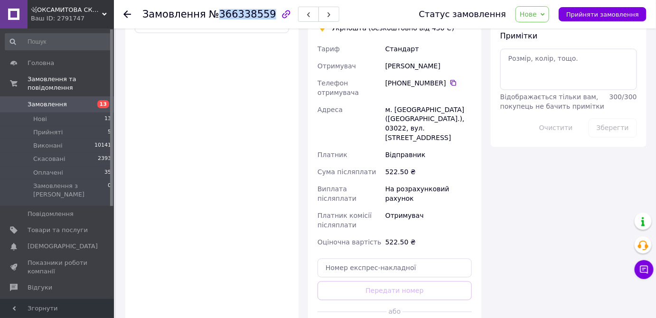
scroll to position [431, 0]
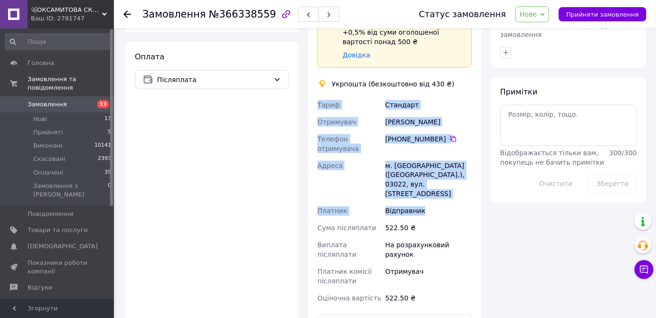
drag, startPoint x: 351, startPoint y: 74, endPoint x: 432, endPoint y: 163, distance: 120.9
click at [434, 167] on div "[PERSON_NAME] [PERSON_NAME] Телефон отримувача [PHONE_NUMBER]   Адреса [PERSON_…" at bounding box center [395, 201] width 158 height 211
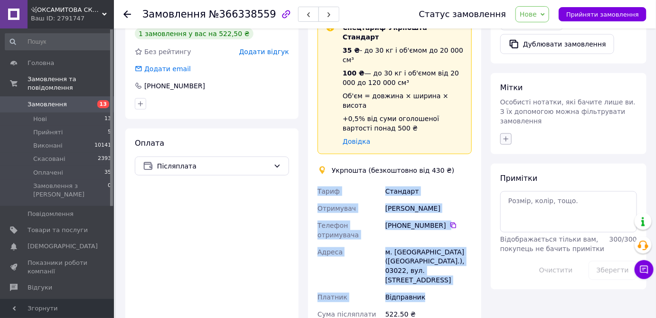
click at [506, 133] on button "button" at bounding box center [505, 138] width 11 height 11
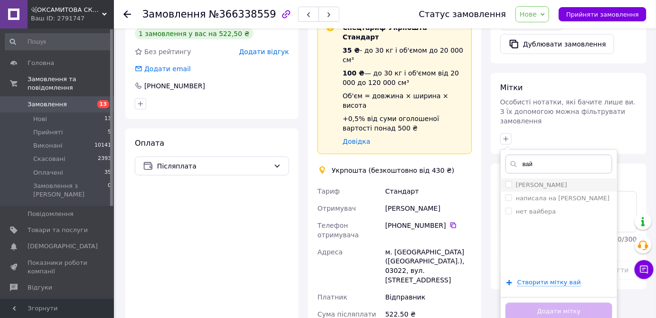
type input "вай"
click at [538, 181] on label "[PERSON_NAME]" at bounding box center [541, 184] width 51 height 7
checkbox input "true"
click at [542, 303] on button "Додати мітку" at bounding box center [558, 312] width 107 height 19
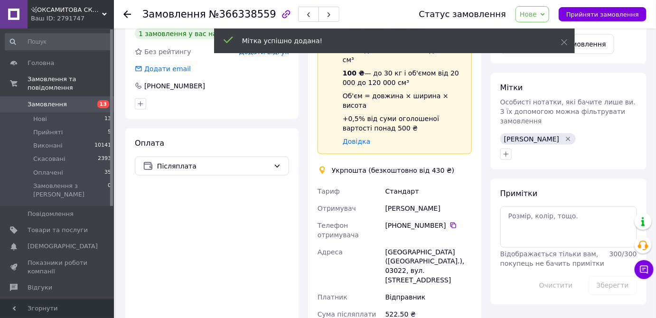
click at [125, 17] on icon at bounding box center [127, 14] width 8 height 8
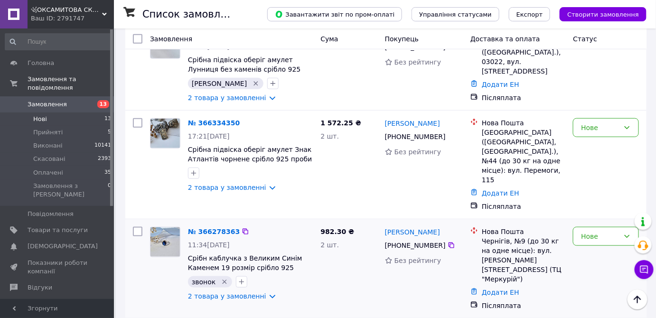
scroll to position [215, 0]
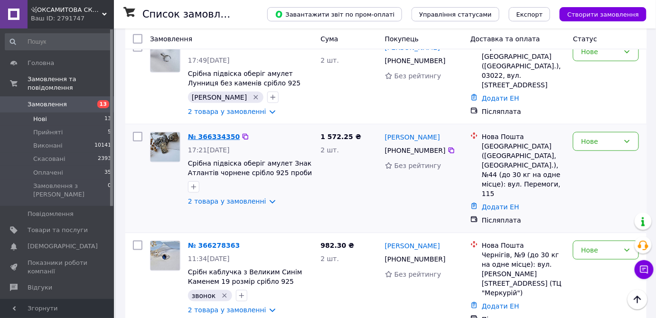
click at [204, 133] on link "№ 366334350" at bounding box center [214, 137] width 52 height 8
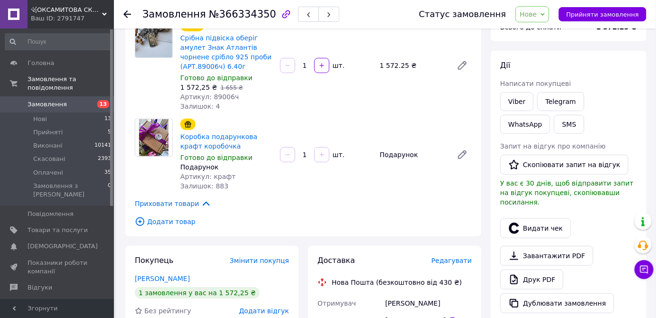
scroll to position [43, 0]
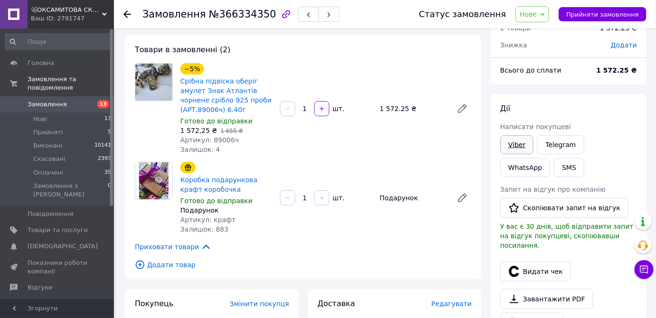
click at [522, 140] on link "Viber" at bounding box center [516, 144] width 33 height 19
drag, startPoint x: 213, startPoint y: 14, endPoint x: 259, endPoint y: 15, distance: 46.5
click at [259, 15] on span "№366334350" at bounding box center [242, 14] width 67 height 11
click at [230, 117] on span "Готово до відправки" at bounding box center [216, 121] width 72 height 8
click at [230, 96] on link "Срібна підвіска оберіг амулет Знак Атлантів чорнене срібло 925 проби (АРТ.89006…" at bounding box center [225, 95] width 91 height 36
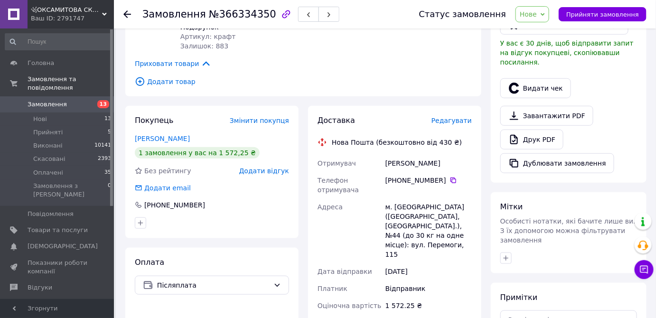
scroll to position [259, 0]
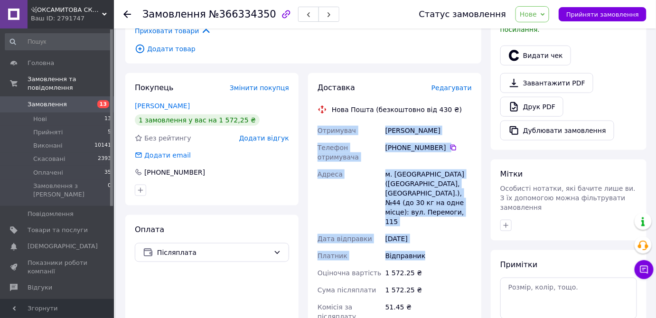
drag, startPoint x: 316, startPoint y: 118, endPoint x: 467, endPoint y: 222, distance: 183.5
click at [467, 222] on div "Отримувач [PERSON_NAME] Телефон отримувача [PHONE_NUMBER]   Адреса м. [GEOGRAPH…" at bounding box center [395, 237] width 158 height 230
click at [501, 220] on button "button" at bounding box center [505, 225] width 11 height 11
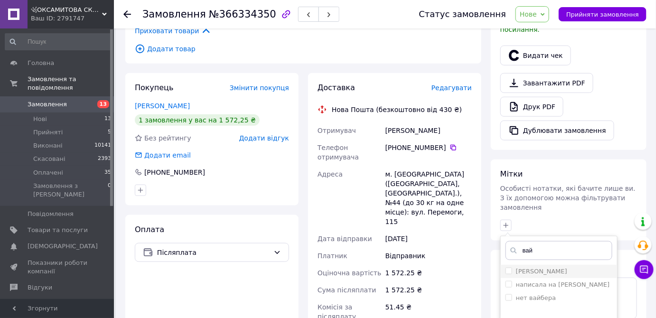
type input "вай"
click at [557, 268] on label "[PERSON_NAME]" at bounding box center [541, 271] width 51 height 7
checkbox input "true"
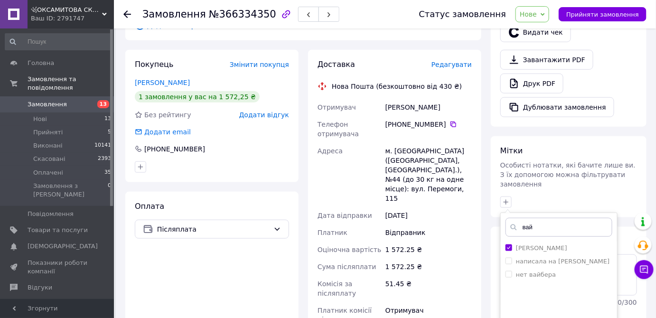
scroll to position [345, 0]
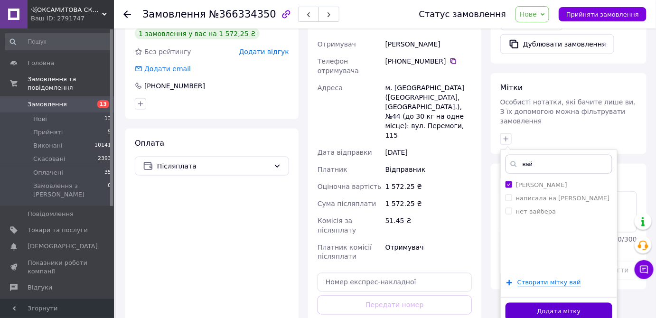
click at [592, 303] on button "Додати мітку" at bounding box center [558, 312] width 107 height 19
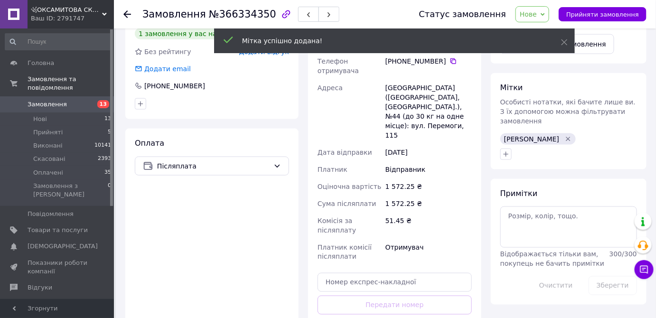
click at [129, 11] on icon at bounding box center [127, 14] width 8 height 8
